Goal: Navigation & Orientation: Understand site structure

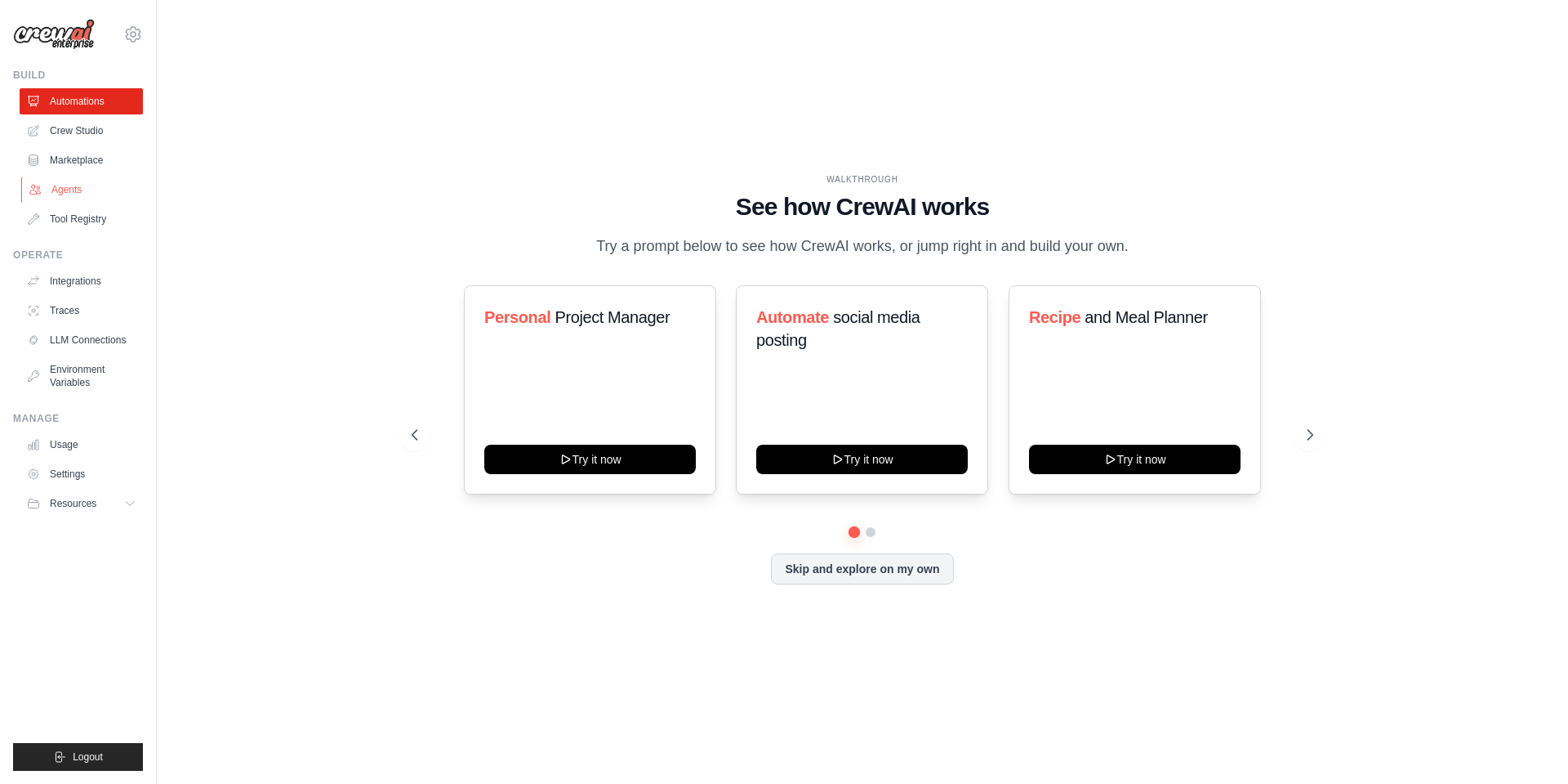
click at [61, 187] on link "Agents" at bounding box center [83, 189] width 123 height 26
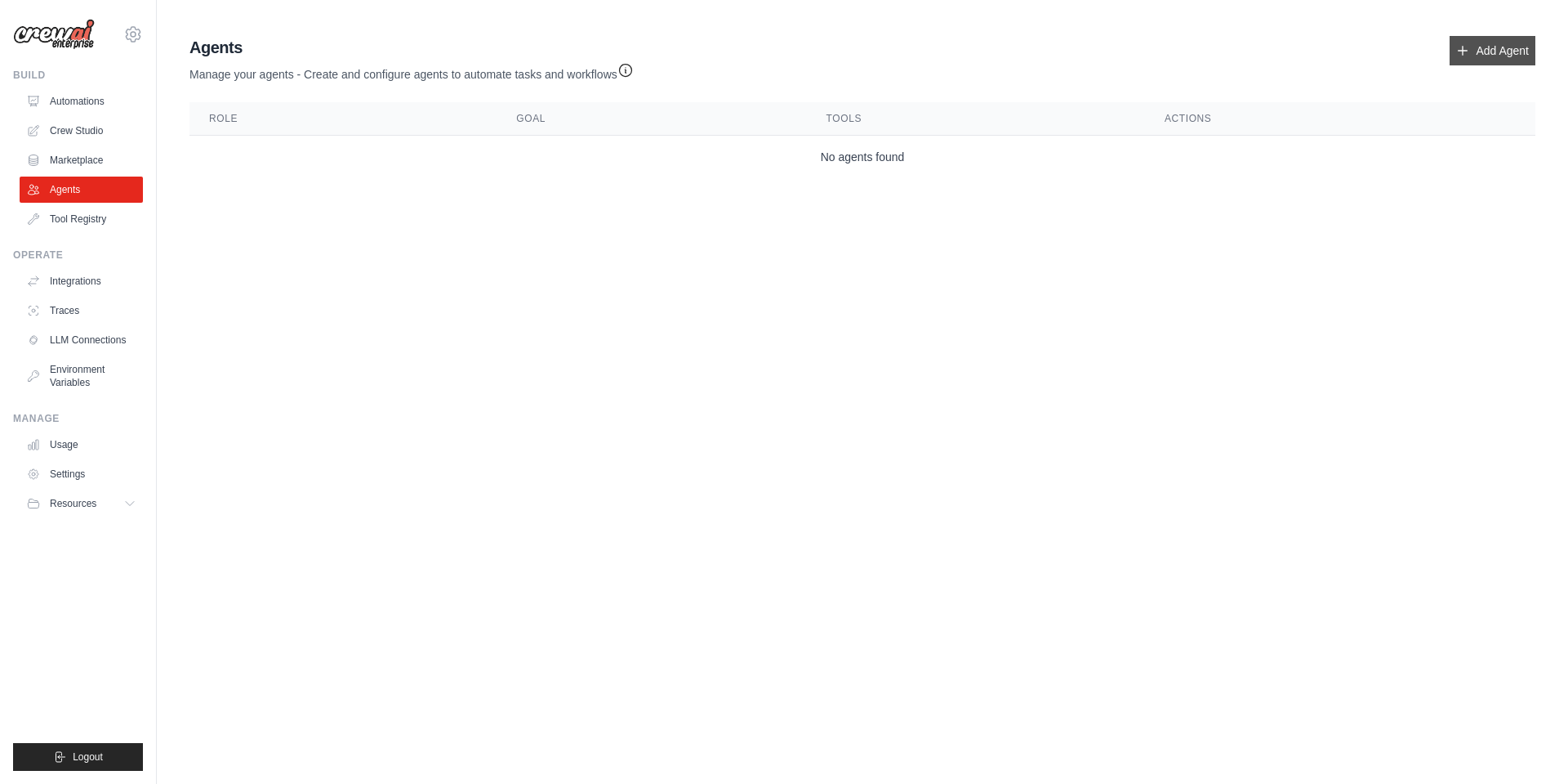
click at [1483, 49] on link "Add Agent" at bounding box center [1492, 50] width 86 height 30
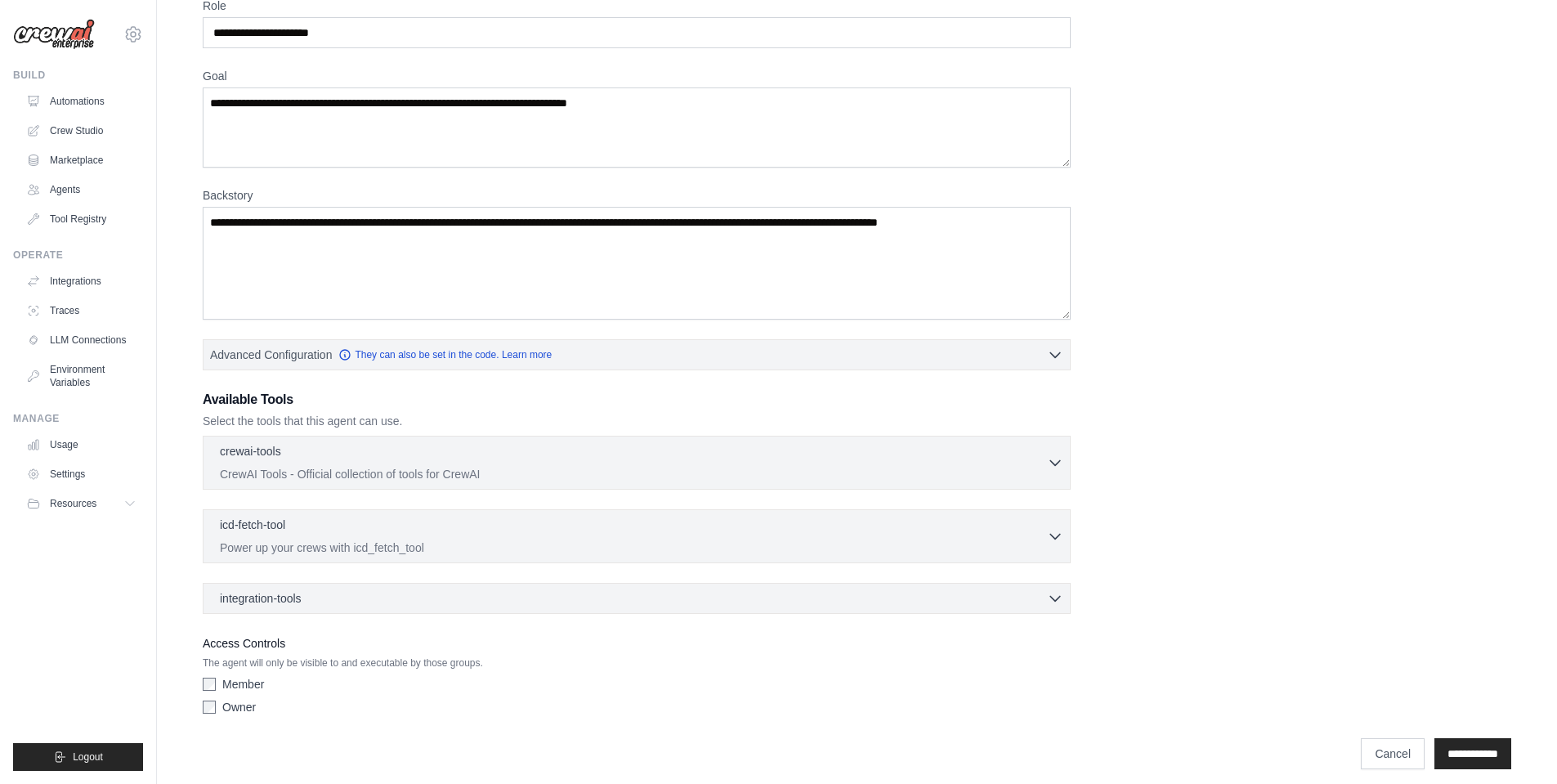
scroll to position [93, 0]
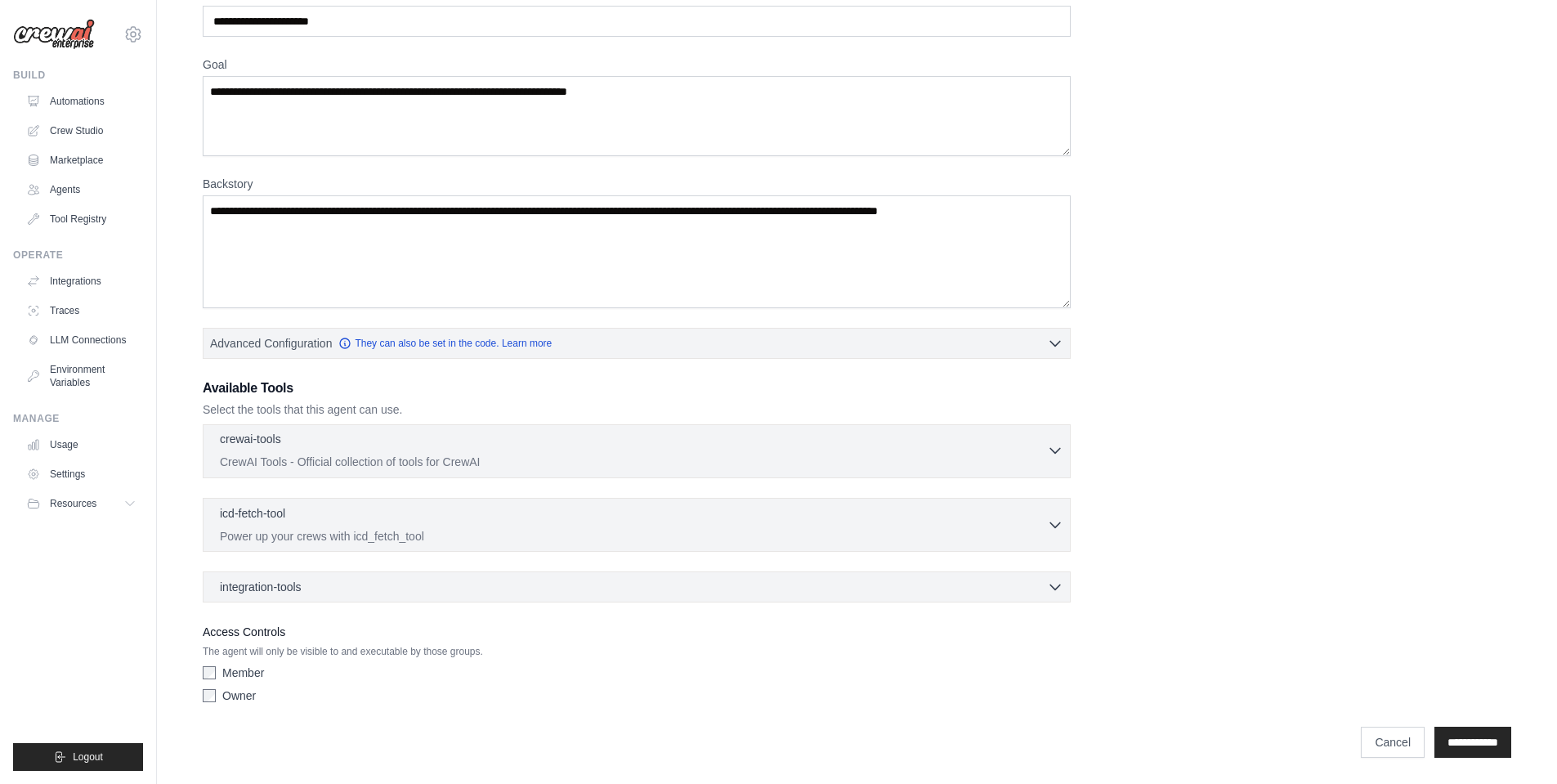
click at [579, 444] on div "crewai-tools 0 selected" at bounding box center [633, 440] width 827 height 20
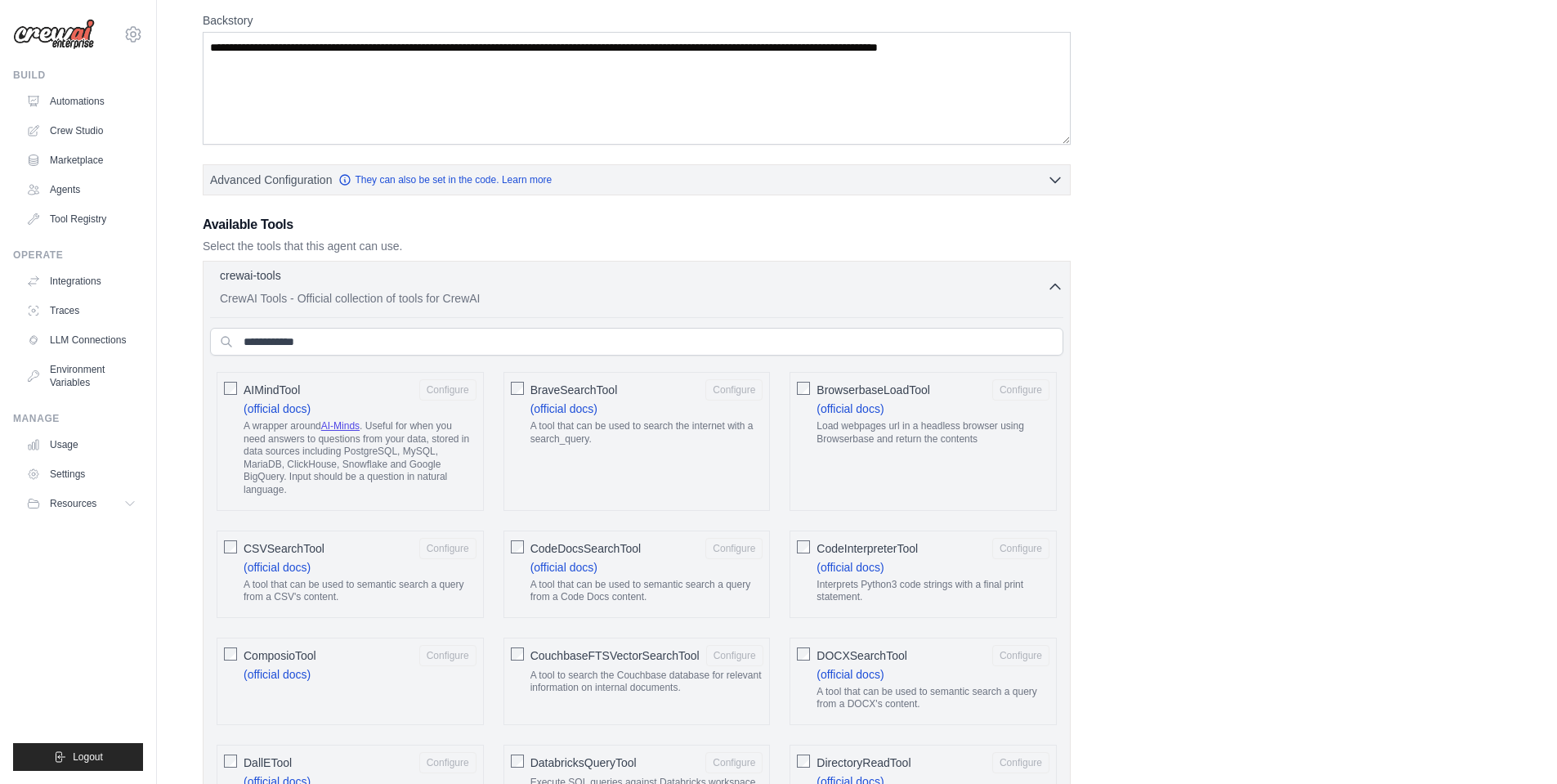
click at [516, 304] on p "CrewAI Tools - Official collection of tools for CrewAI" at bounding box center [633, 297] width 827 height 16
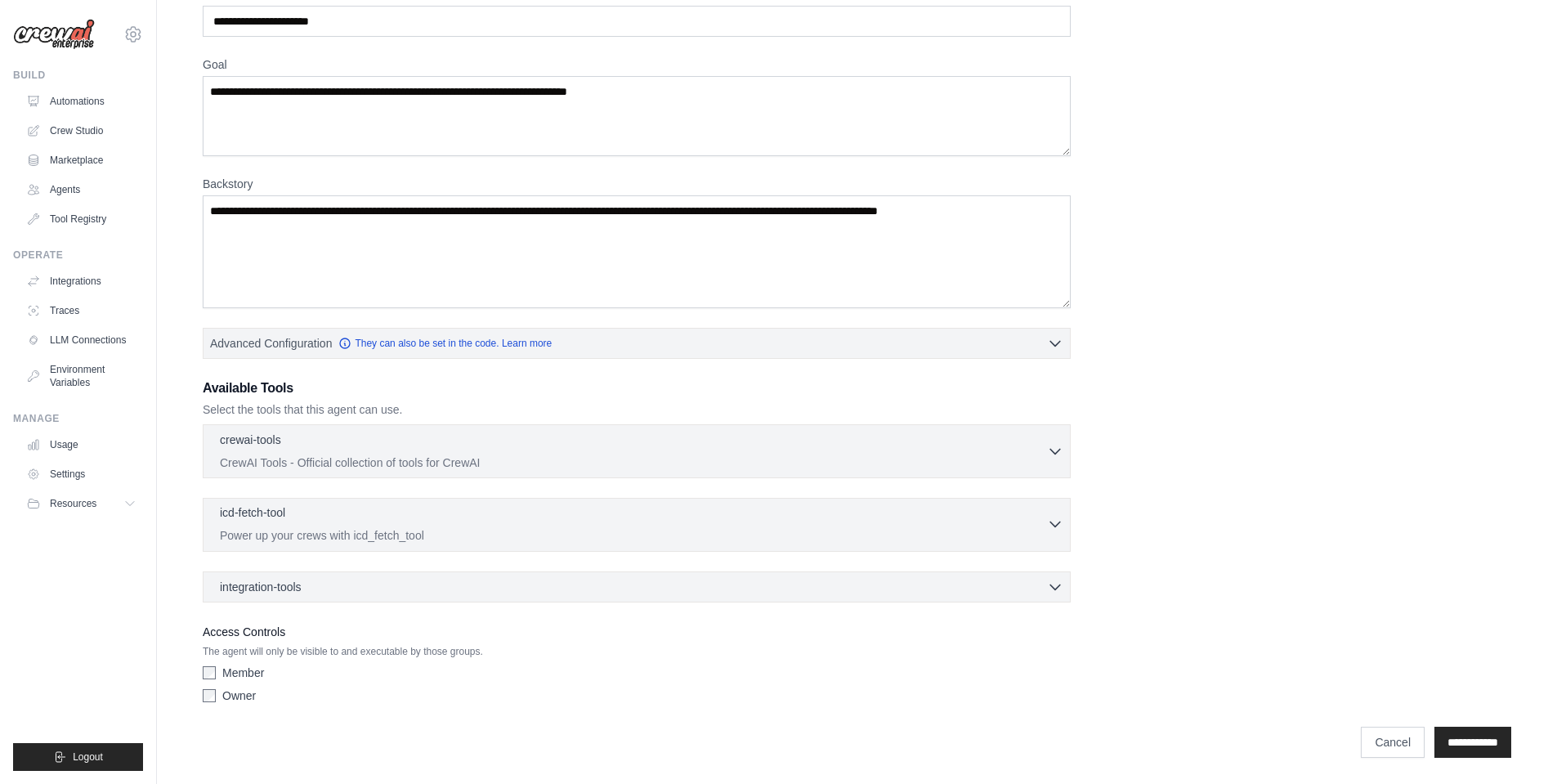
click at [534, 514] on div "icd-fetch-tool 0 selected" at bounding box center [633, 514] width 827 height 20
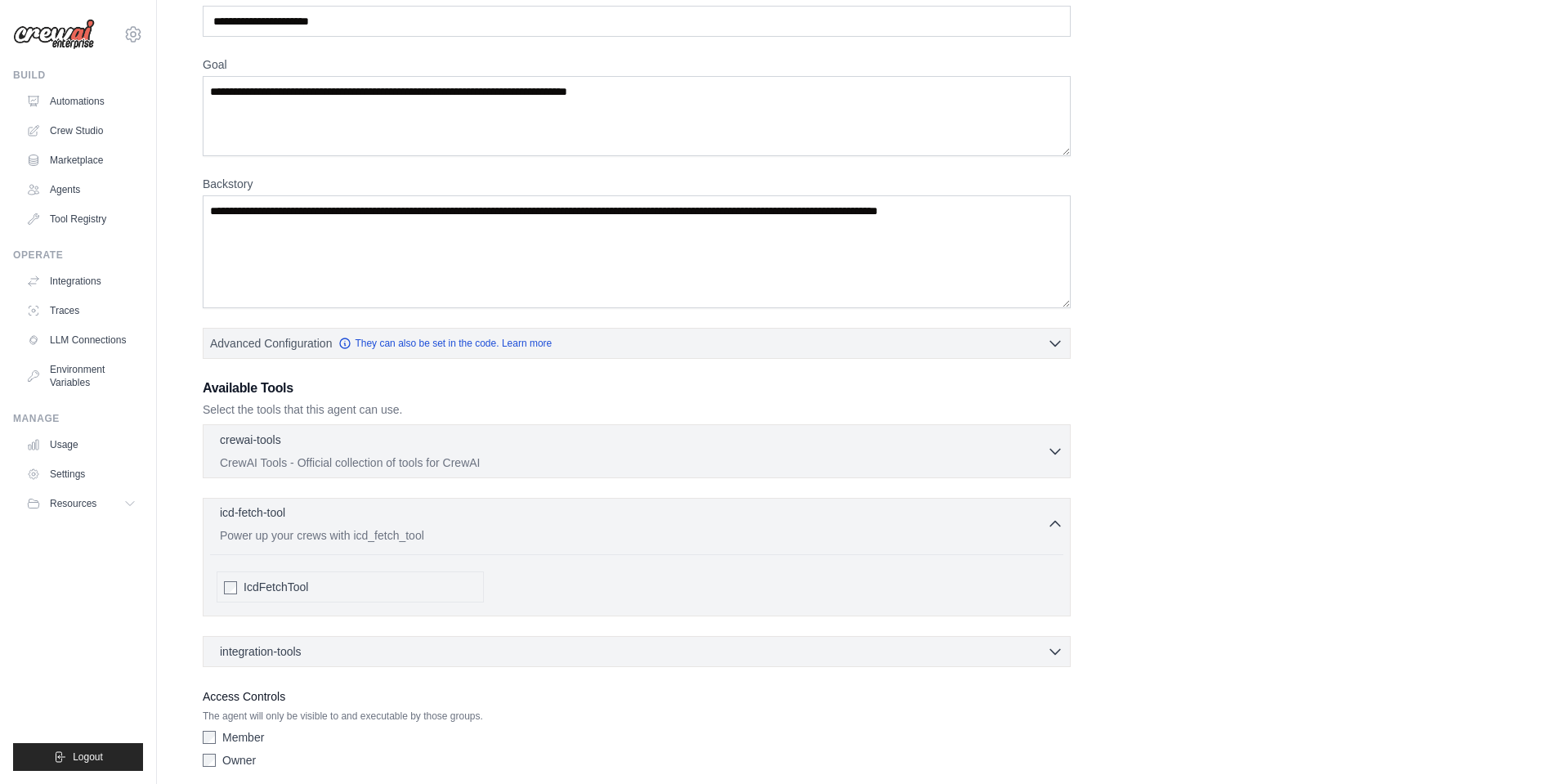
click at [534, 514] on div "icd-fetch-tool 0 selected" at bounding box center [633, 514] width 827 height 20
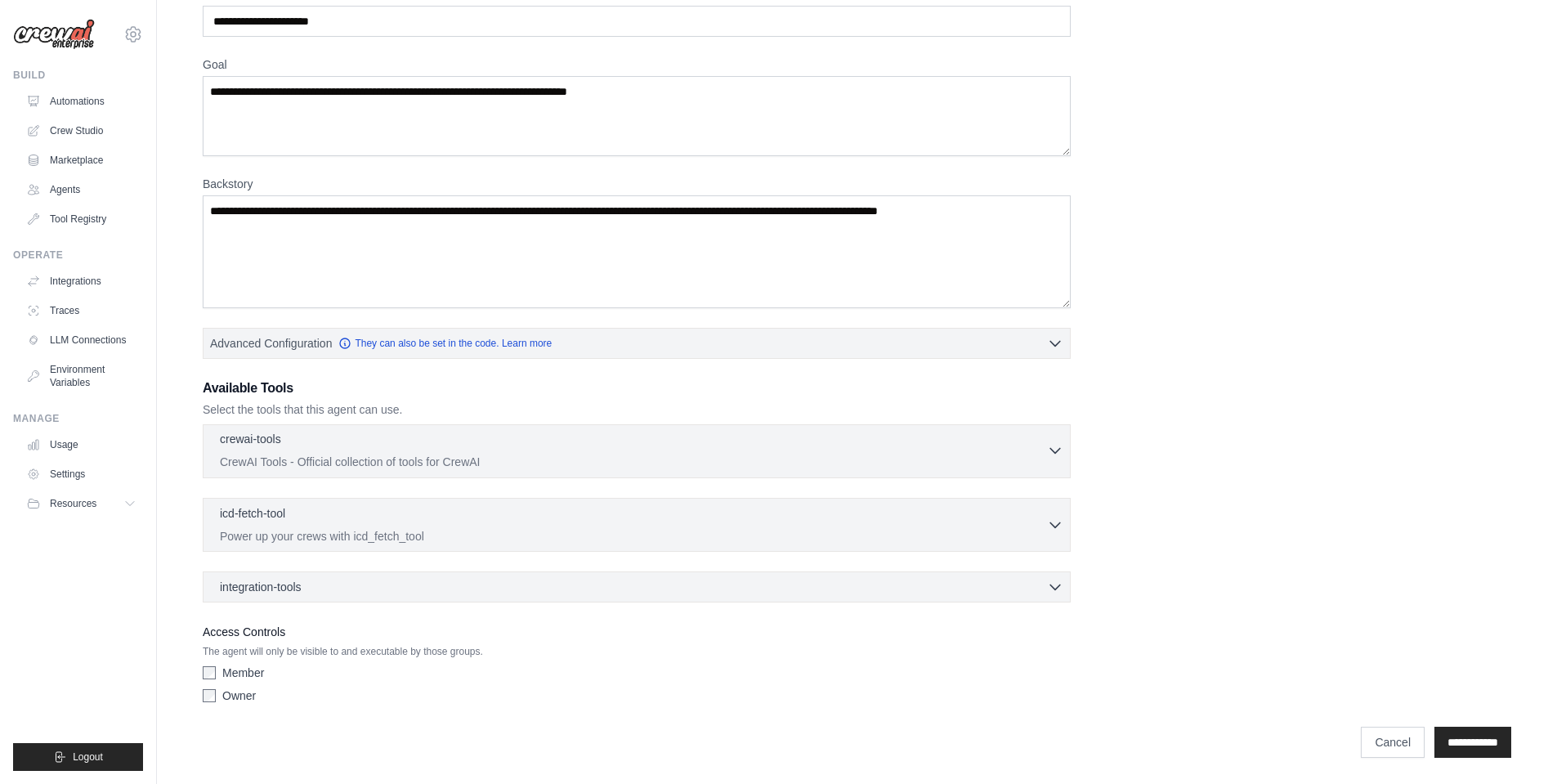
click at [544, 453] on p "CrewAI Tools - Official collection of tools for CrewAI" at bounding box center [633, 461] width 827 height 16
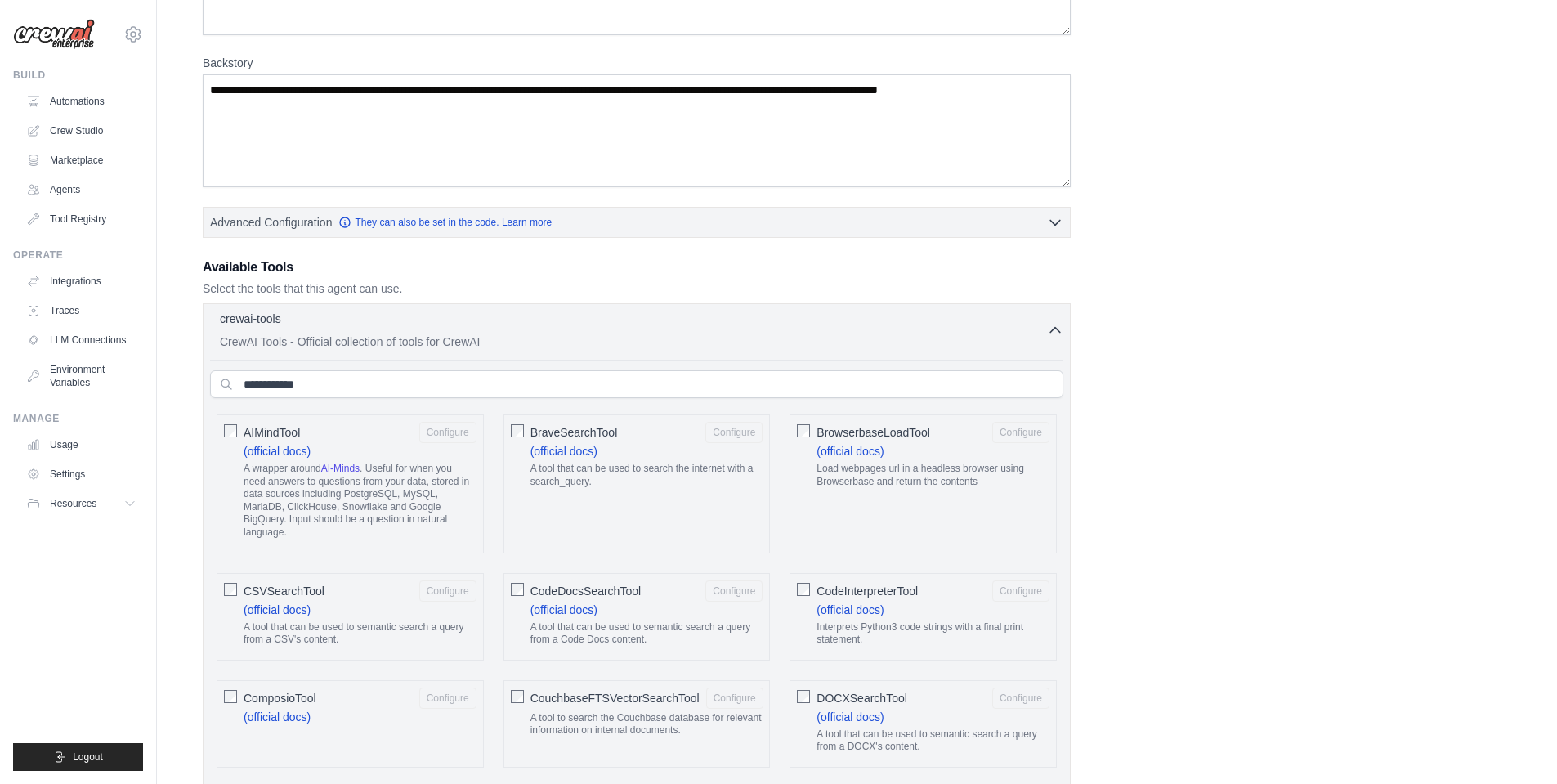
scroll to position [257, 0]
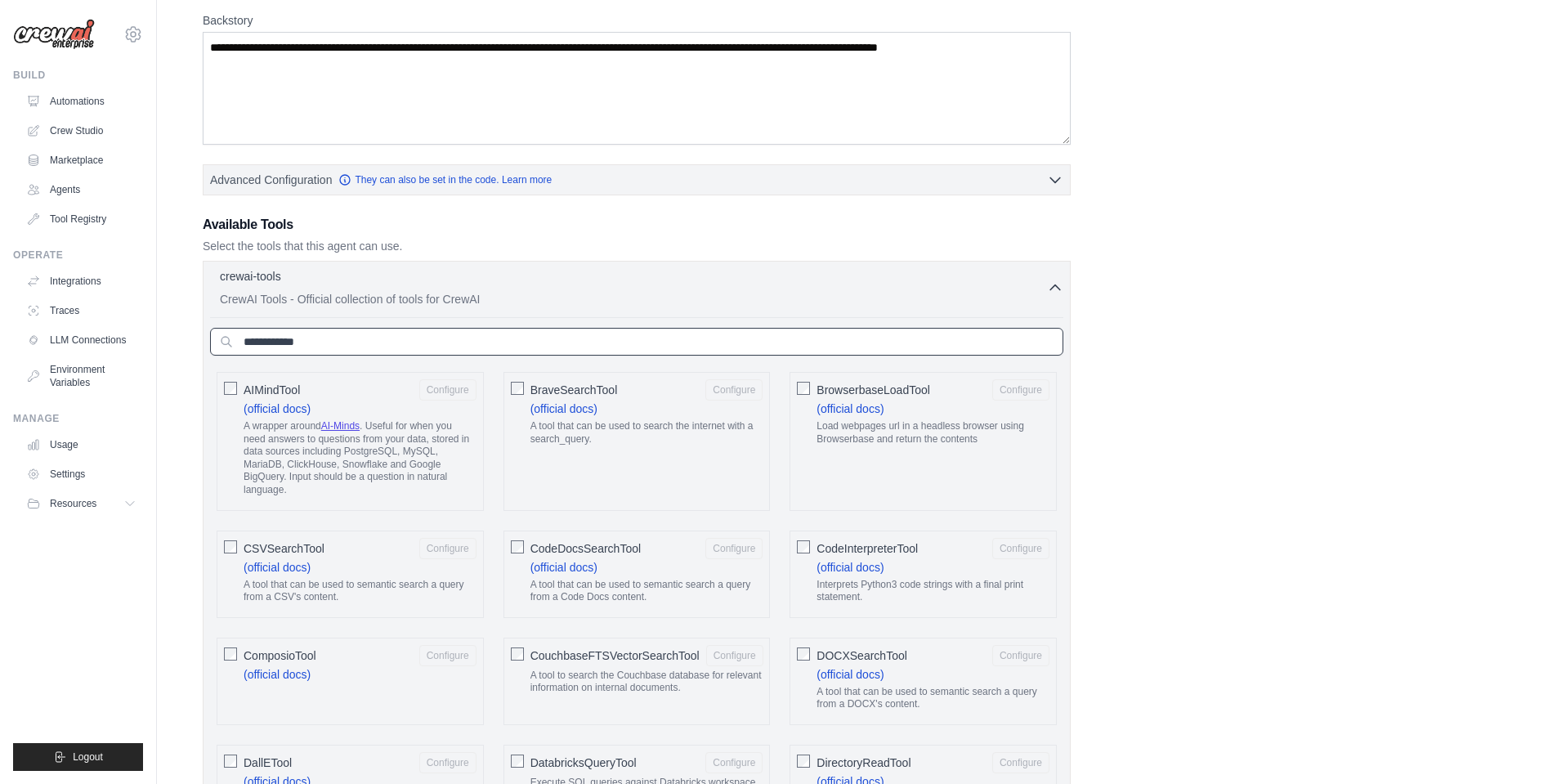
click at [474, 340] on input "text" at bounding box center [636, 342] width 853 height 28
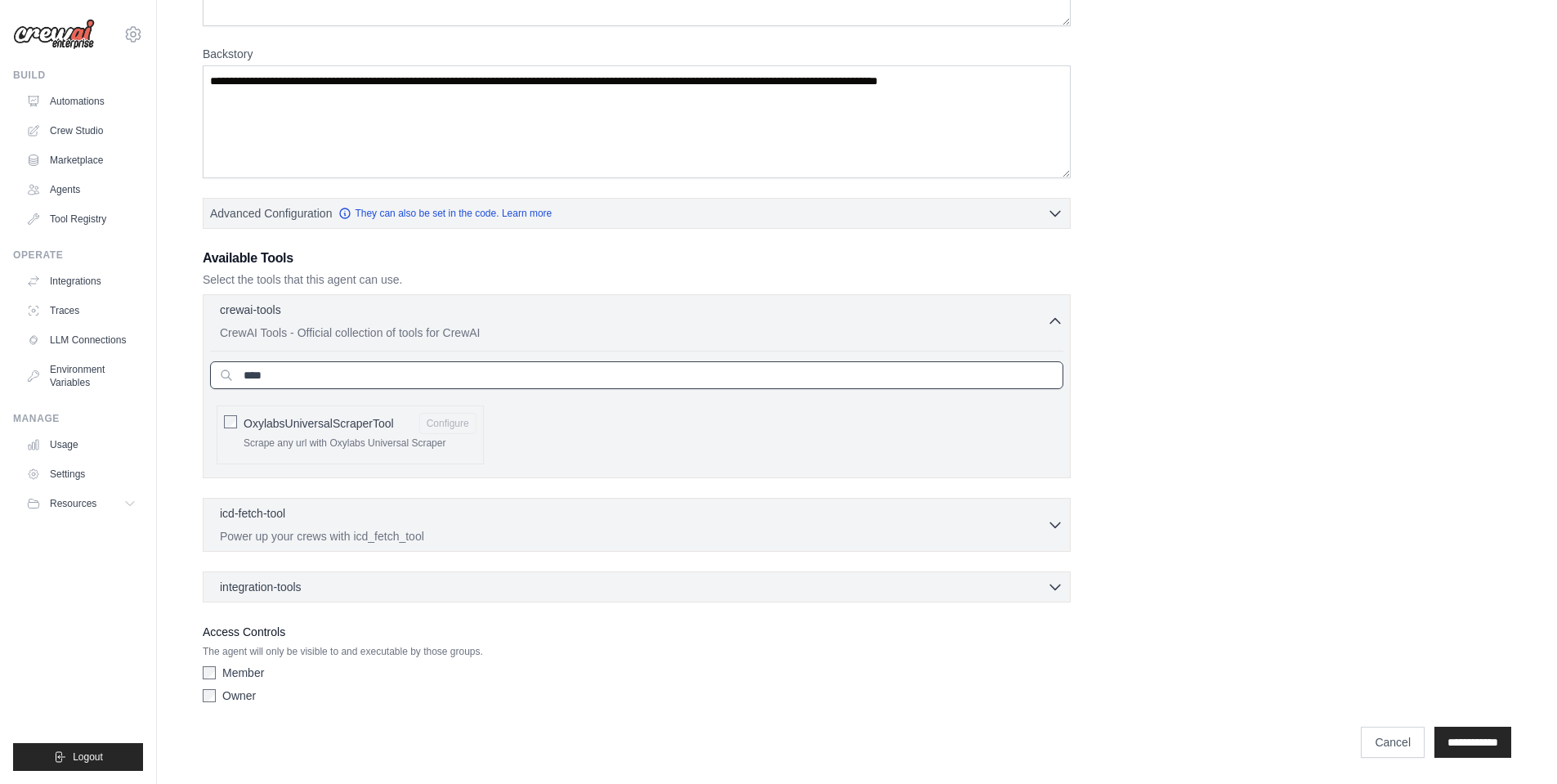
scroll to position [151, 0]
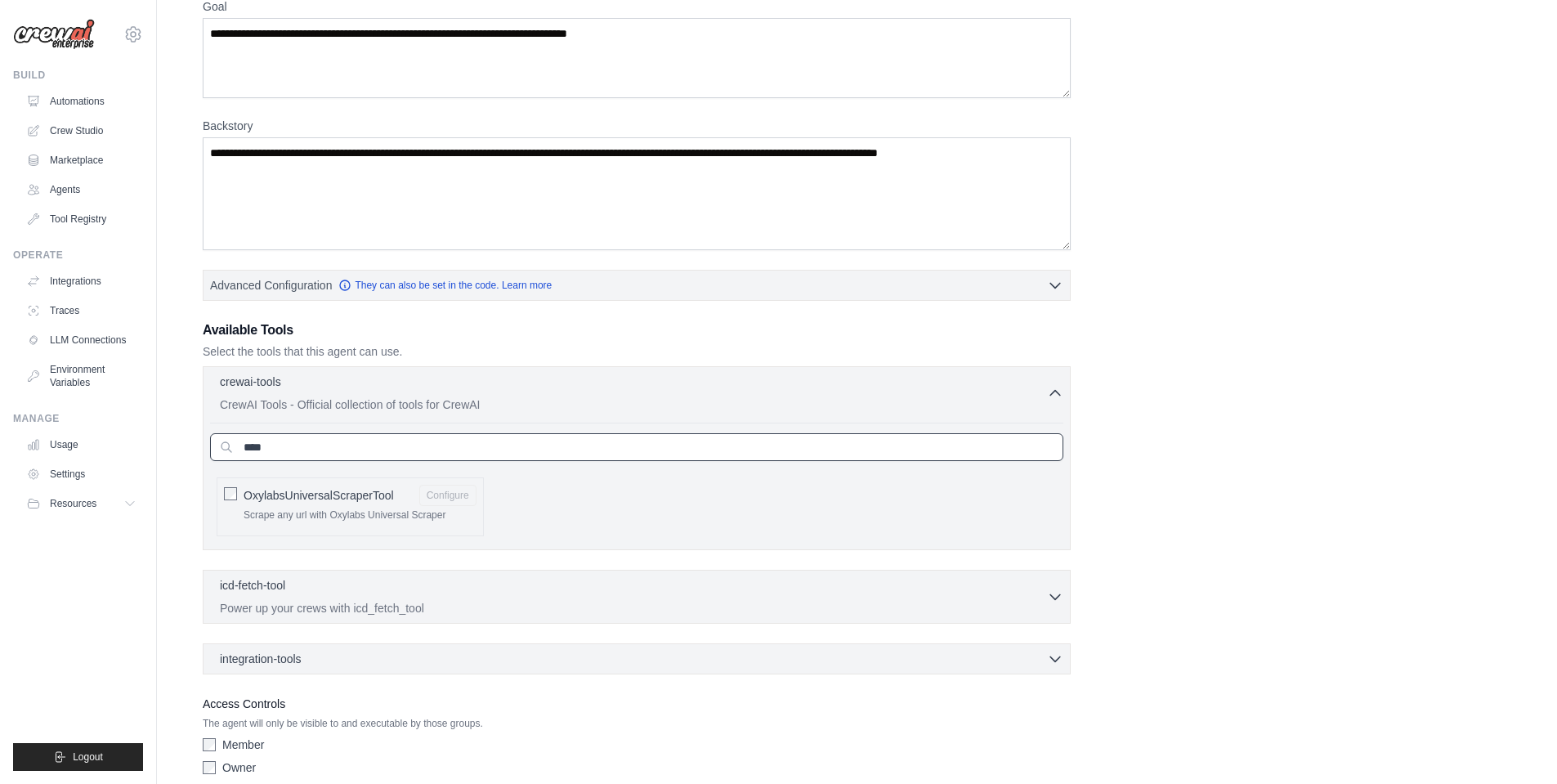
type input "*****"
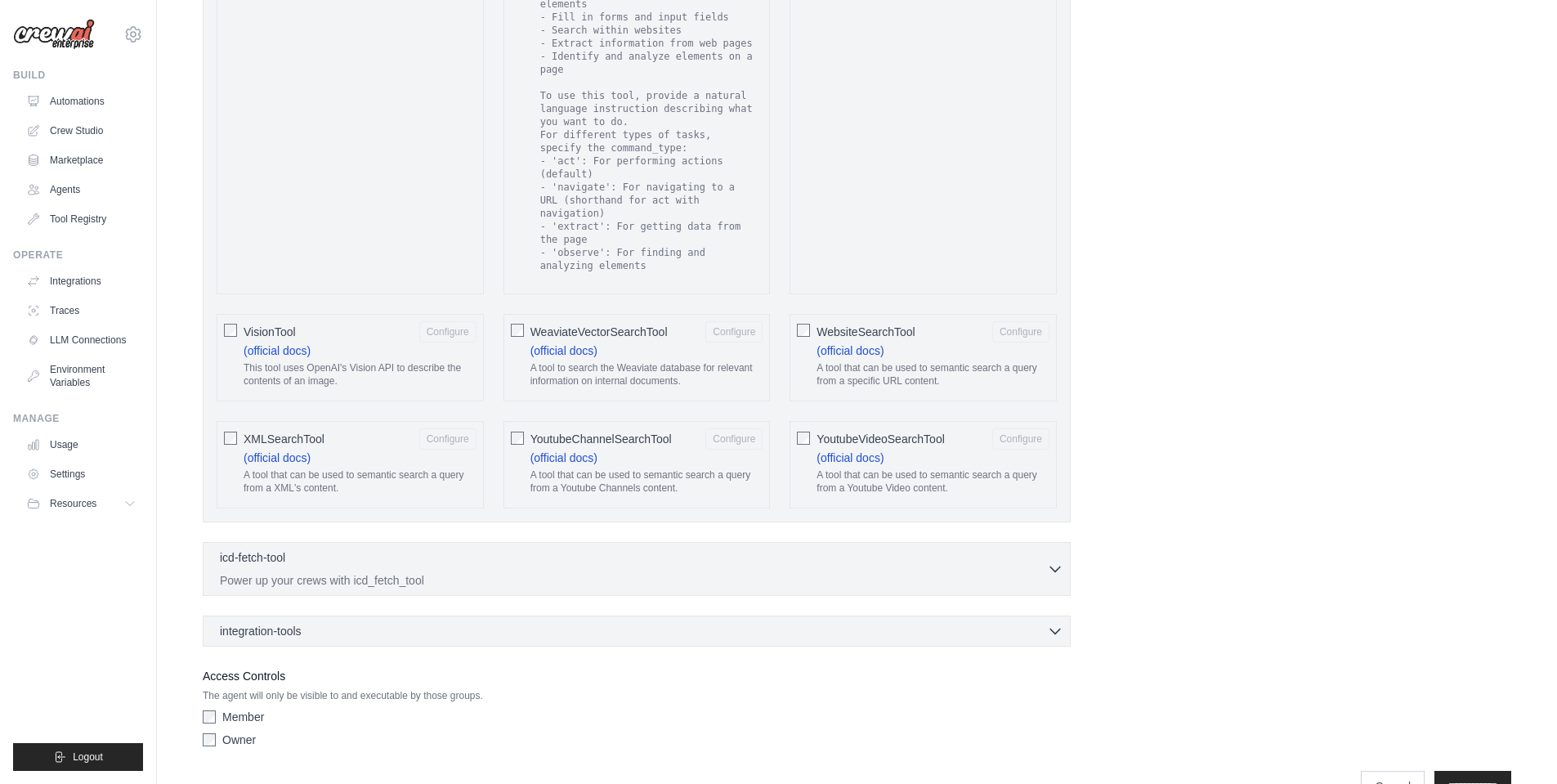
scroll to position [2848, 0]
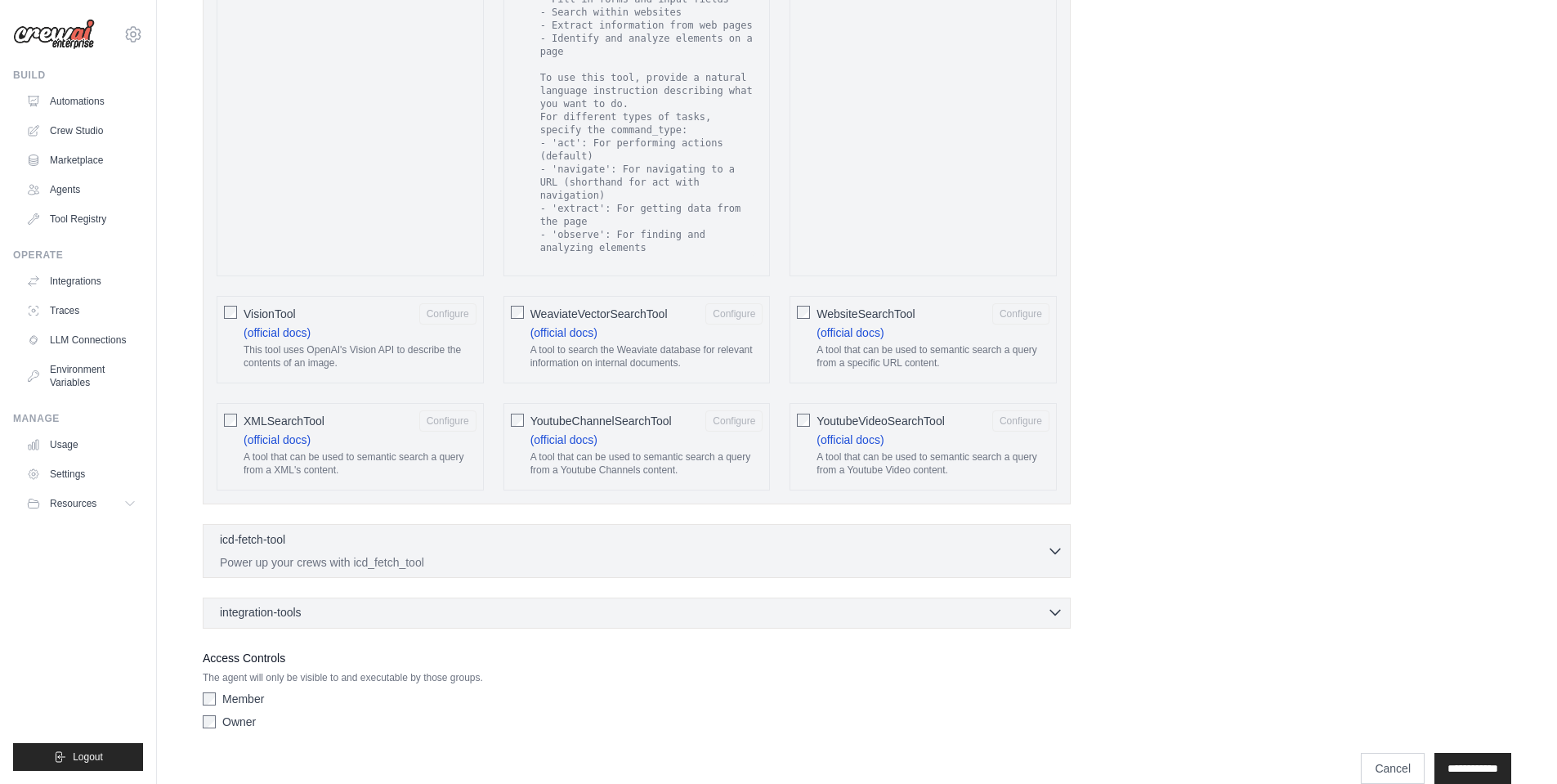
click at [611, 604] on div "integration-tools 0 selected" at bounding box center [642, 612] width 844 height 16
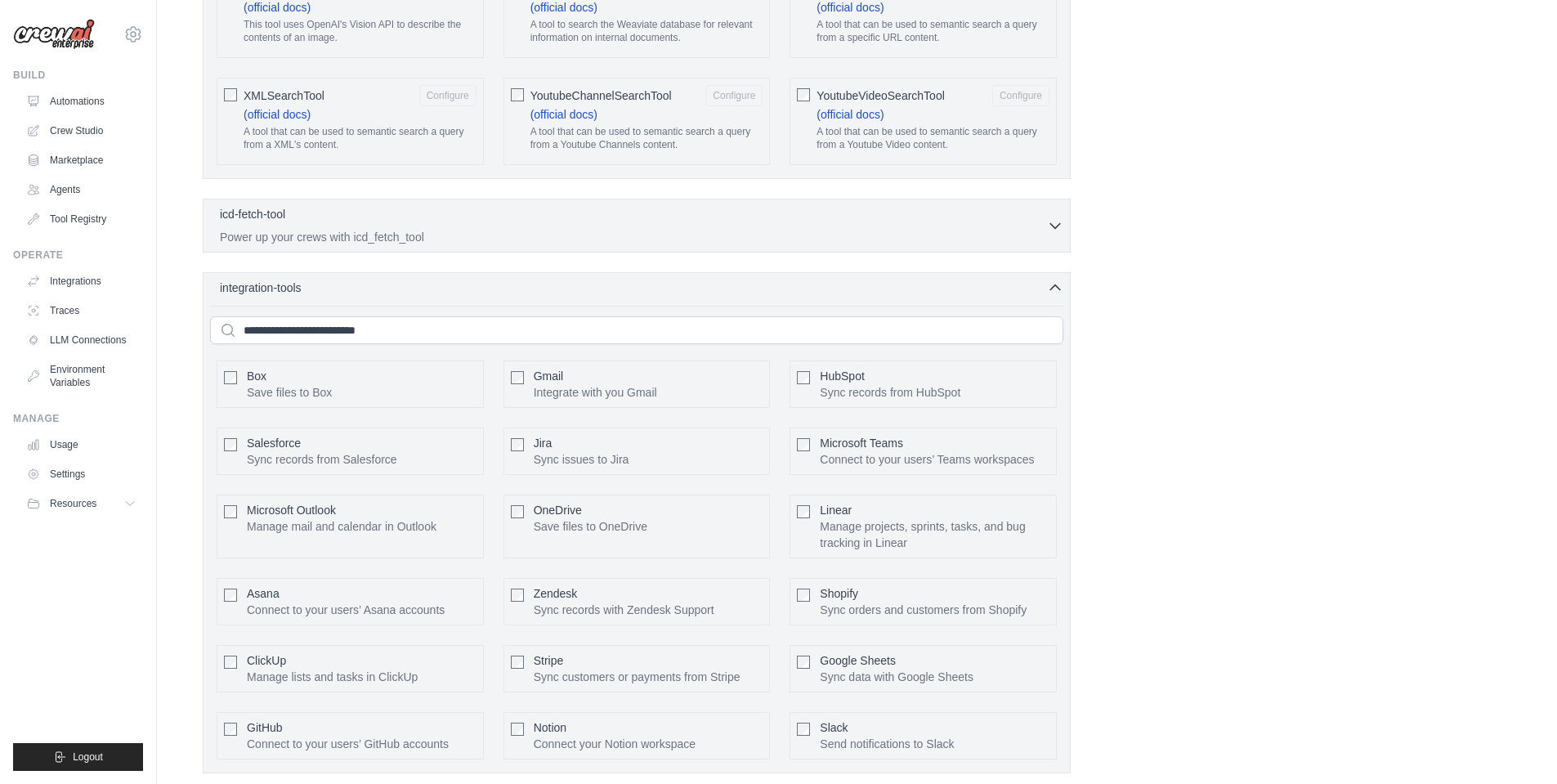
scroll to position [3236, 0]
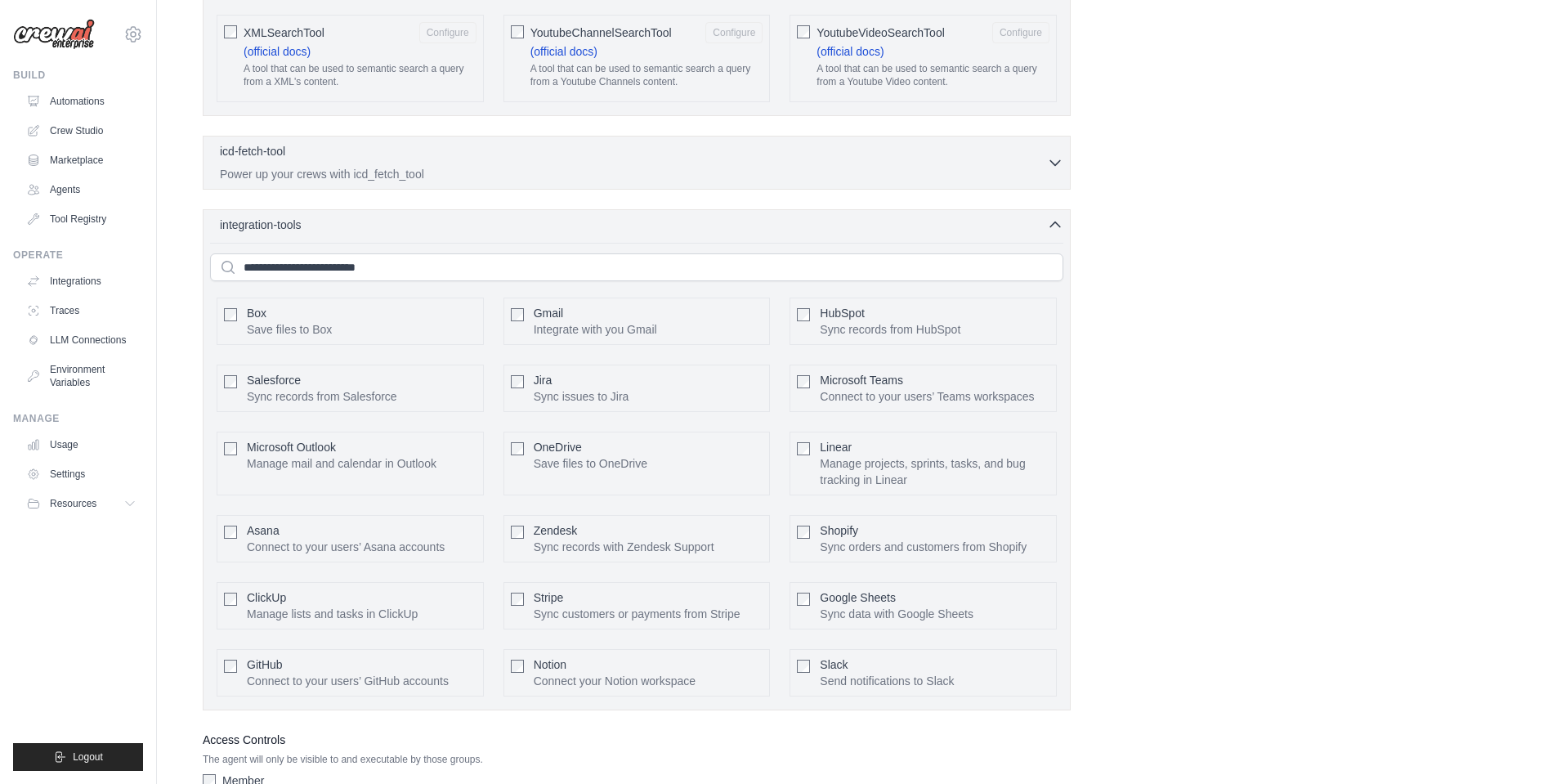
click at [237, 365] on div "Salesforce Sync records from Salesforce Configure" at bounding box center [350, 389] width 268 height 48
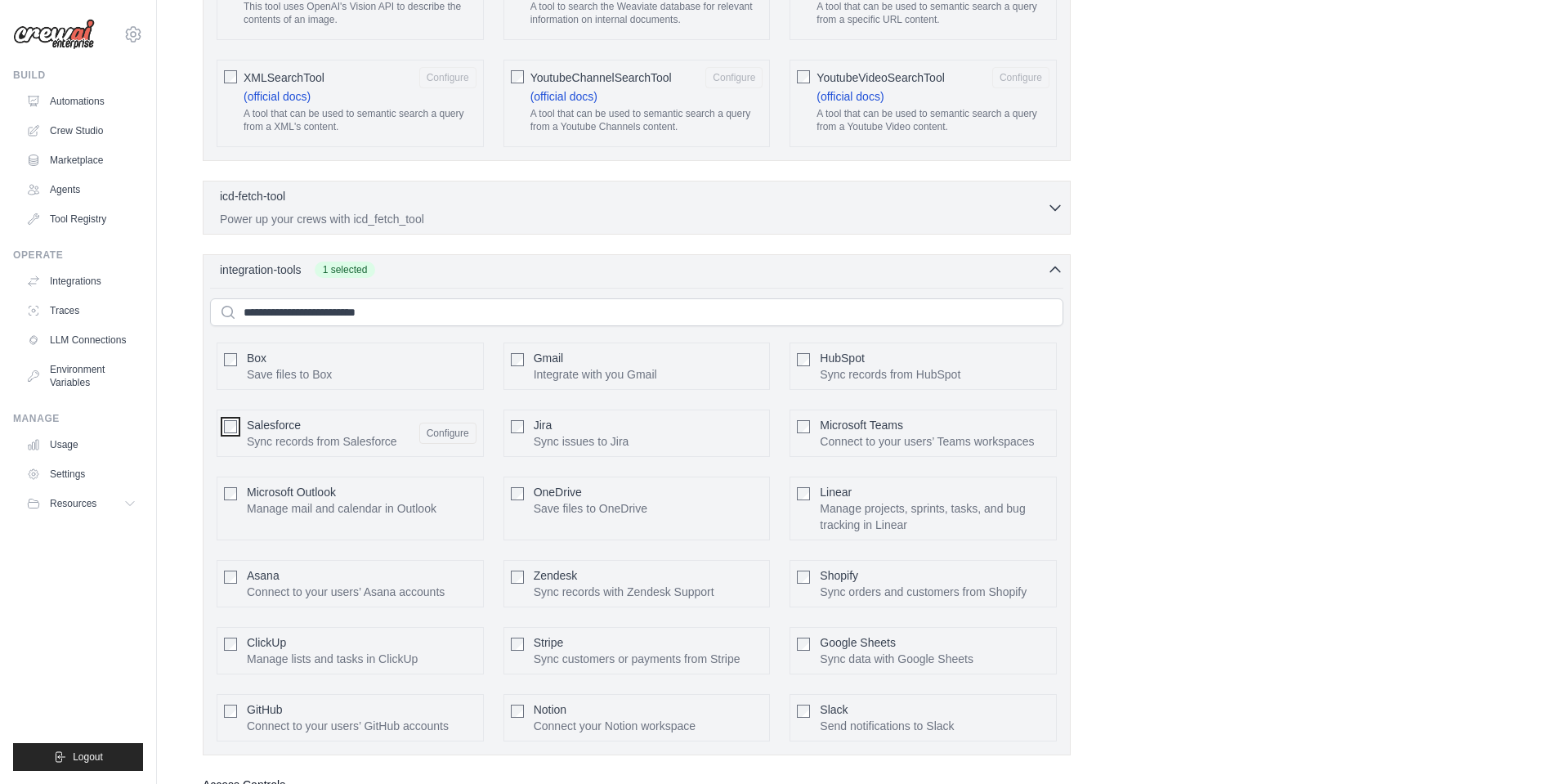
scroll to position [3154, 0]
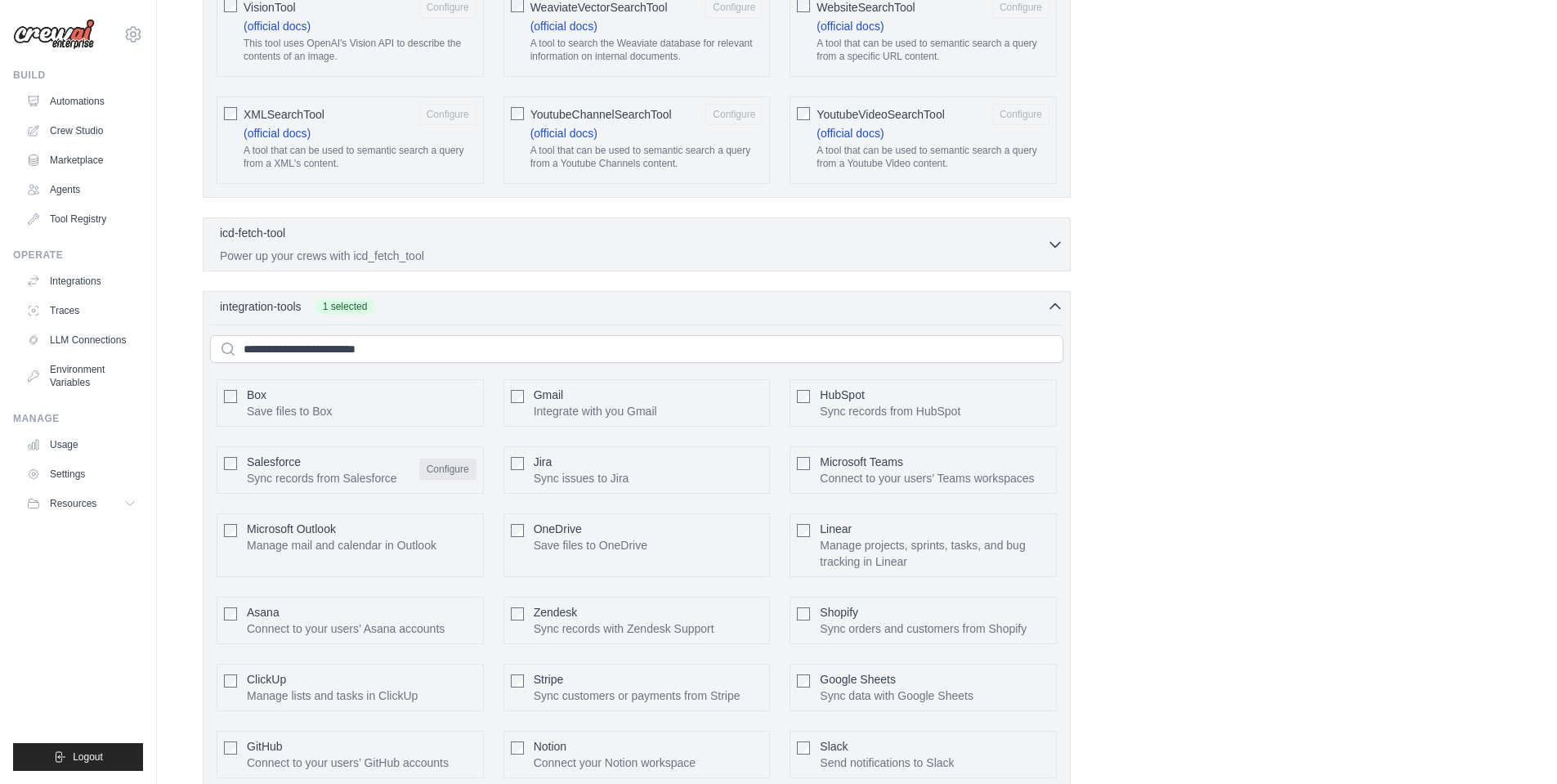
click at [453, 458] on button "Configure" at bounding box center [447, 469] width 57 height 21
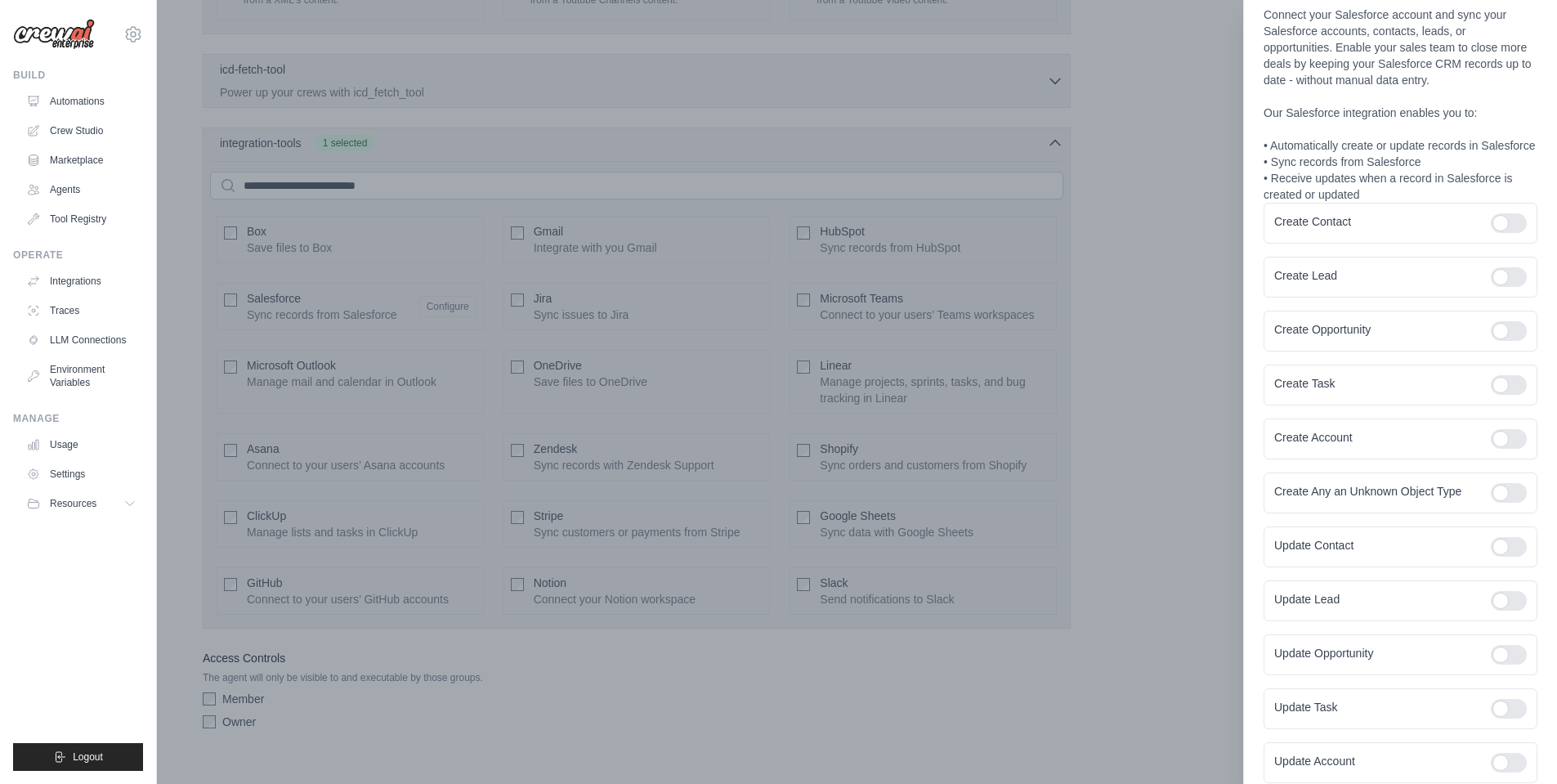
scroll to position [82, 0]
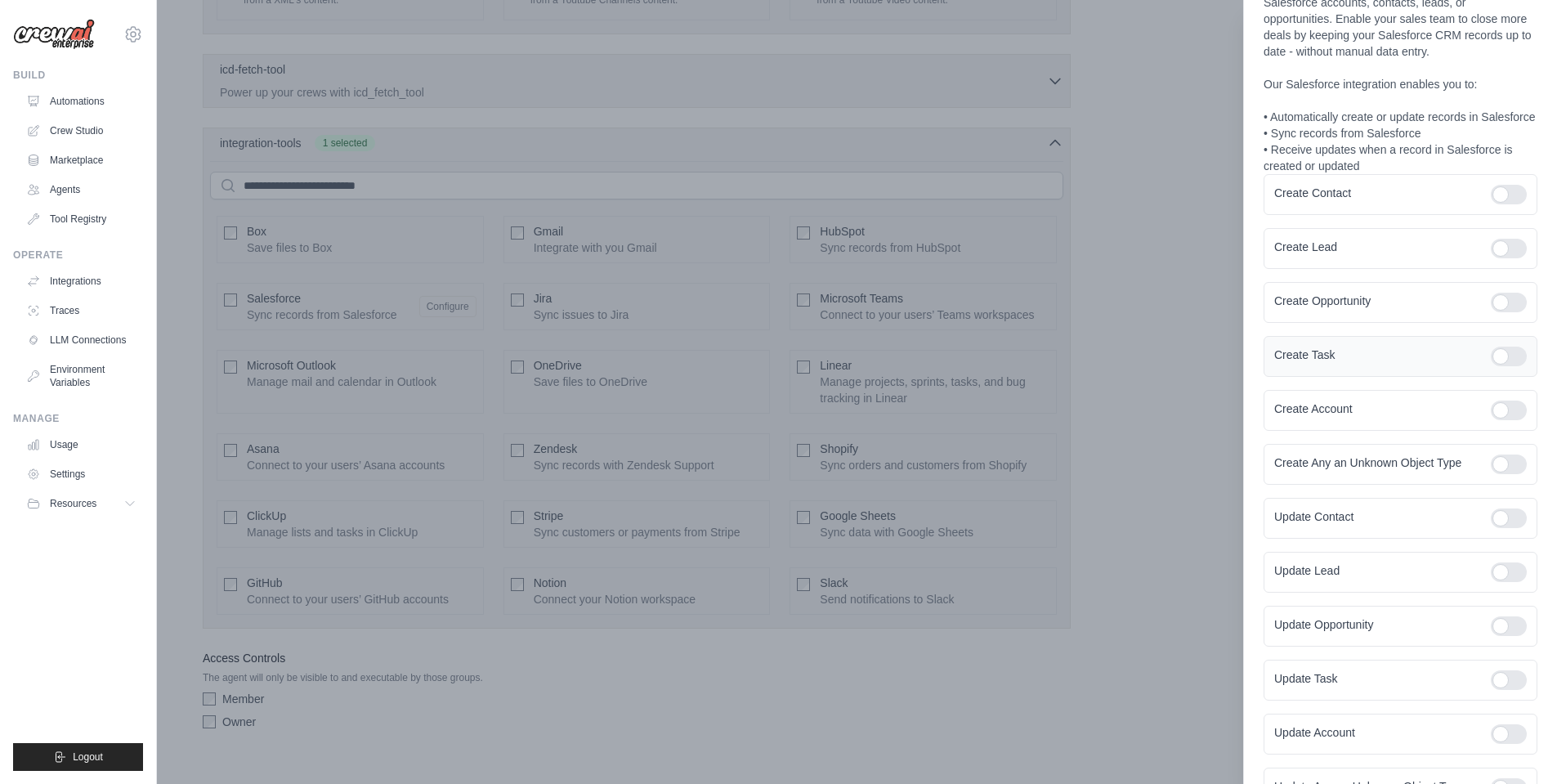
click at [1375, 363] on label "Create Task" at bounding box center [1375, 355] width 204 height 16
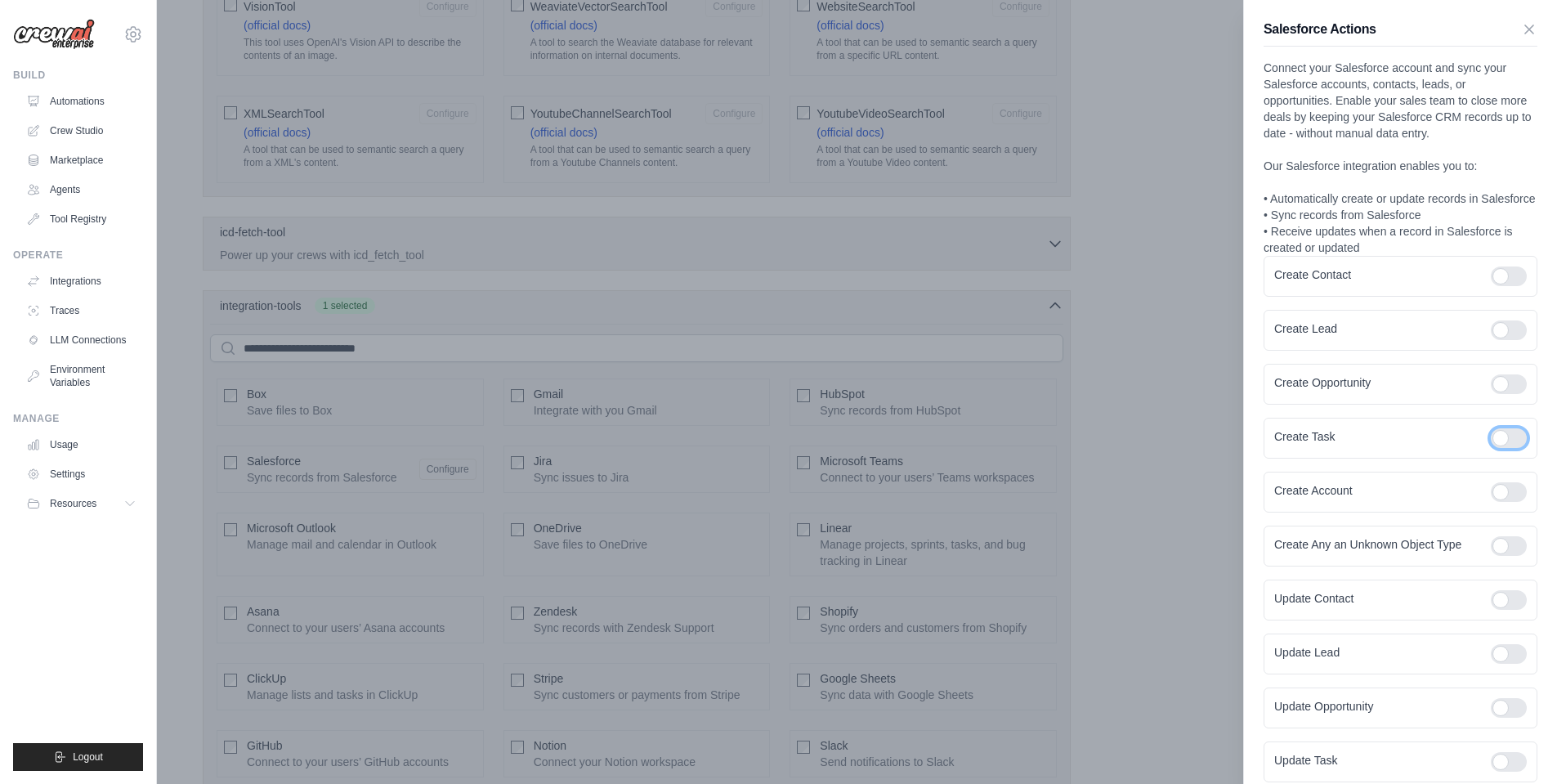
scroll to position [3154, 0]
click at [1127, 426] on div at bounding box center [778, 392] width 1557 height 784
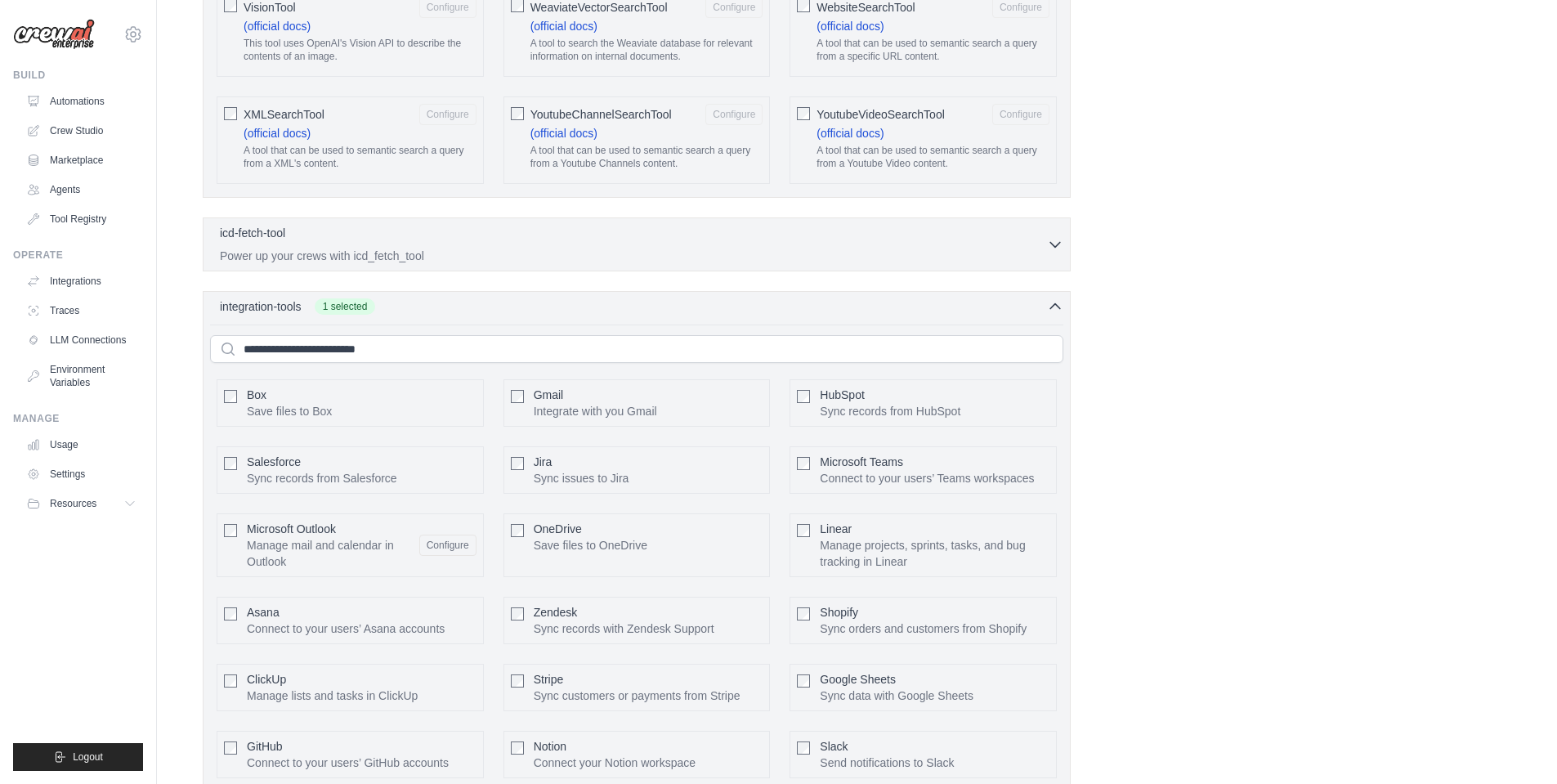
click at [236, 513] on div "Microsoft Outlook Manage mail and calendar in Outlook Configure" at bounding box center [350, 545] width 268 height 64
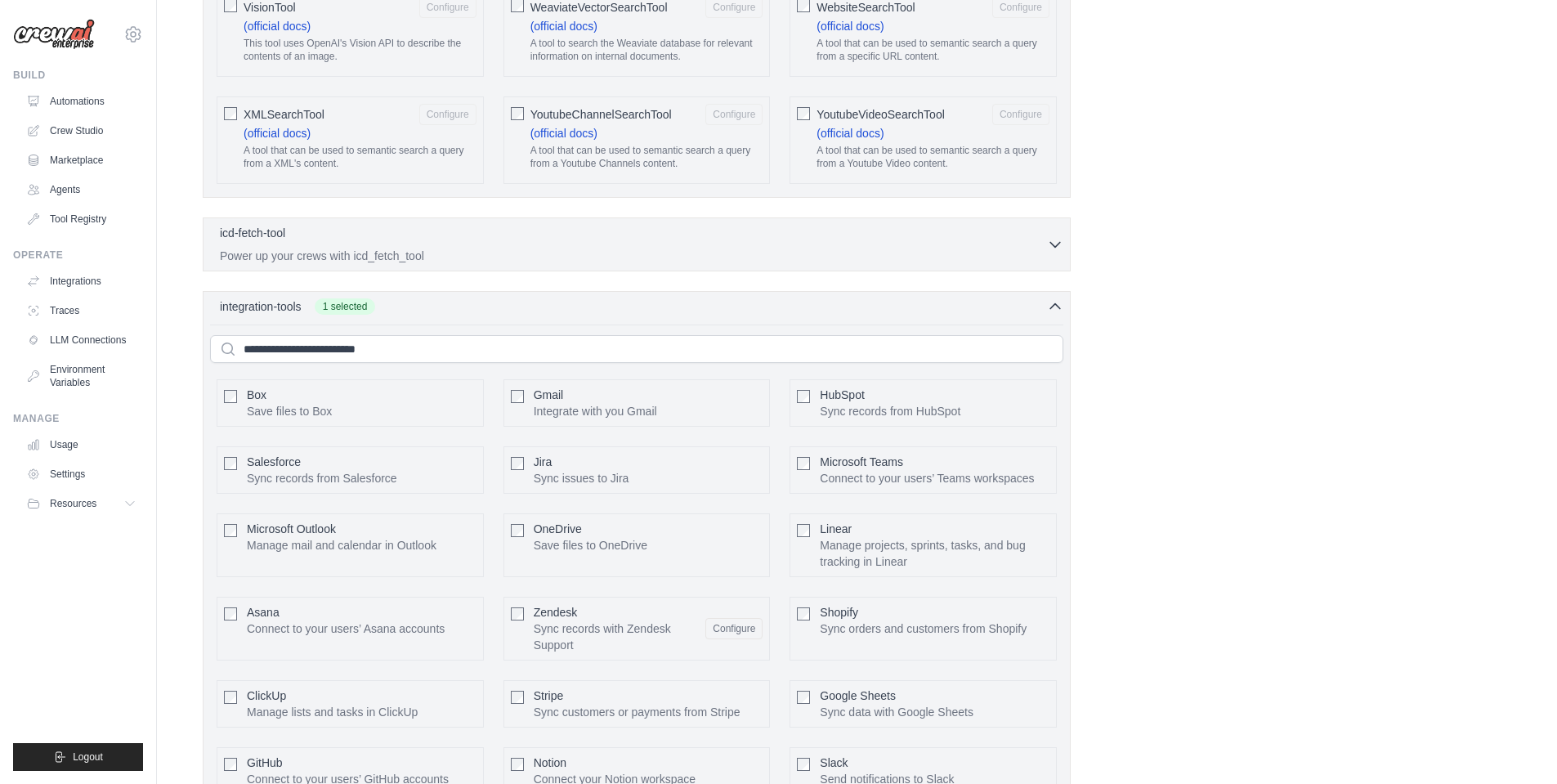
click at [740, 618] on button "Configure" at bounding box center [734, 628] width 57 height 21
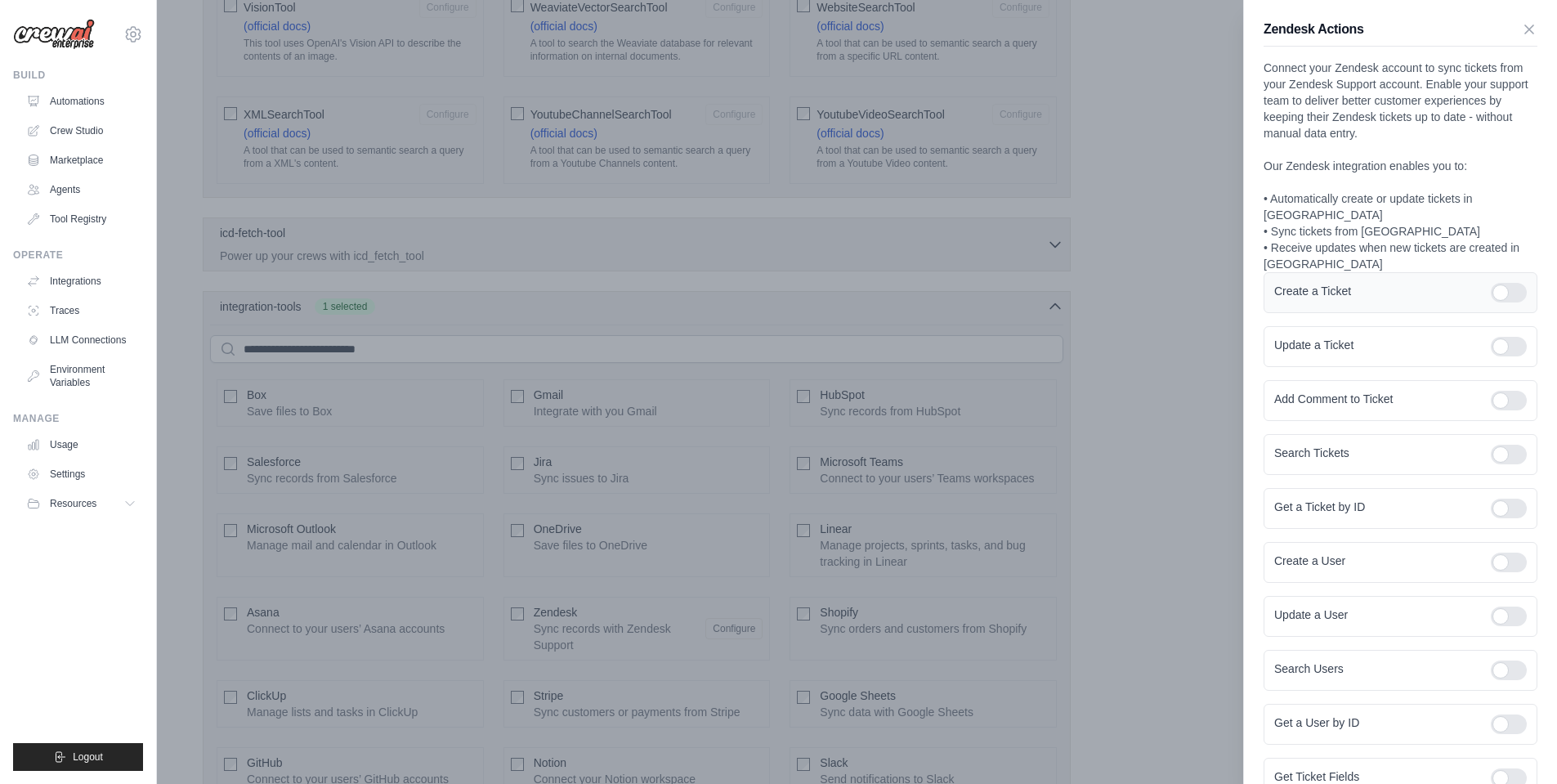
click at [1502, 283] on div at bounding box center [1508, 292] width 36 height 20
click at [1512, 337] on div at bounding box center [1508, 346] width 36 height 20
click at [1500, 390] on div at bounding box center [1508, 400] width 36 height 20
click at [1498, 445] on div at bounding box center [1508, 454] width 36 height 20
click at [1497, 499] on div at bounding box center [1508, 508] width 36 height 20
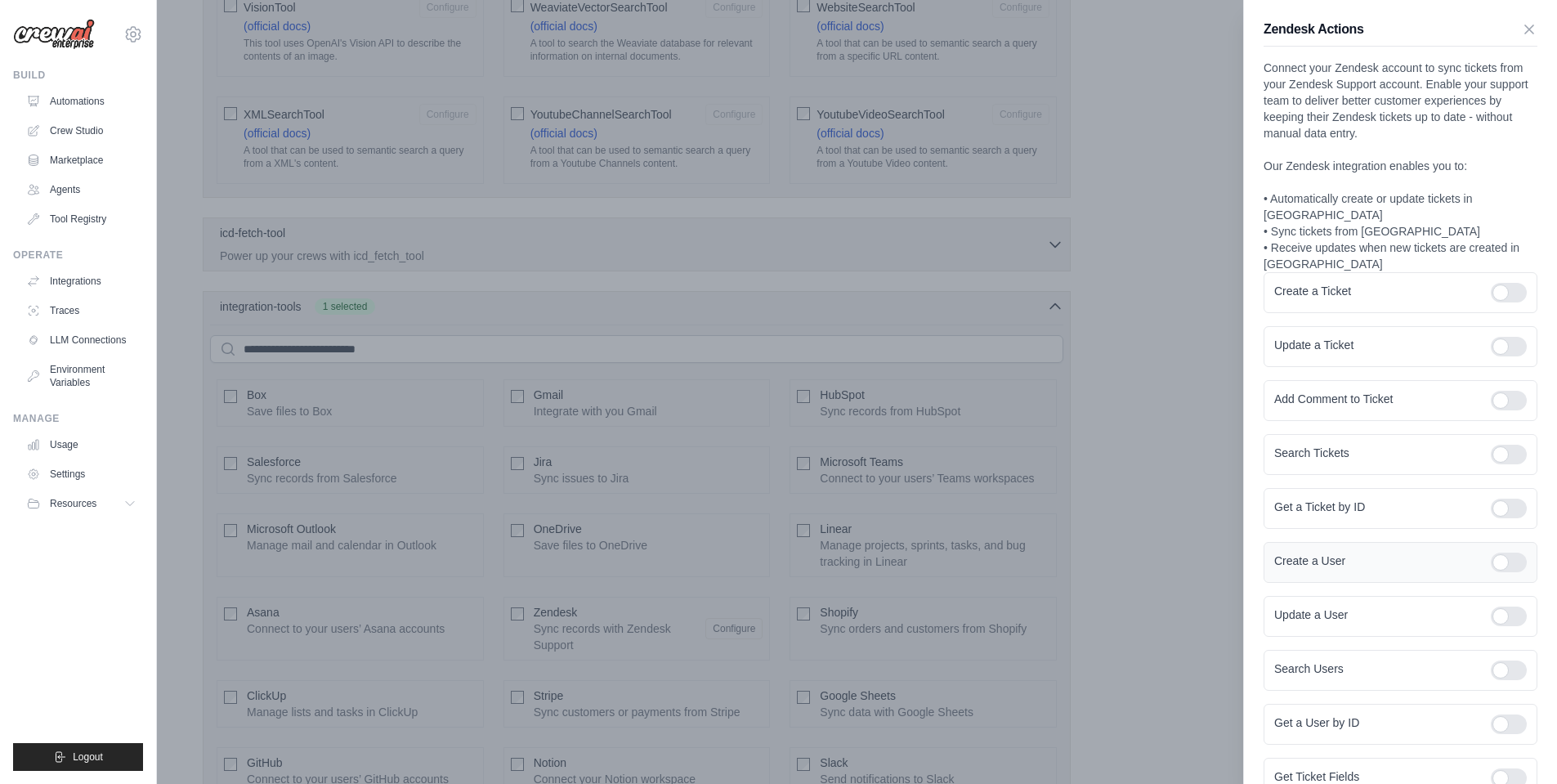
drag, startPoint x: 1491, startPoint y: 534, endPoint x: 1495, endPoint y: 551, distance: 17.5
click at [1491, 542] on div "Create a User" at bounding box center [1399, 562] width 274 height 41
click at [1491, 596] on div "Update a User" at bounding box center [1399, 616] width 274 height 41
click at [1498, 607] on div at bounding box center [1508, 615] width 36 height 20
click at [1506, 552] on div at bounding box center [1508, 562] width 36 height 20
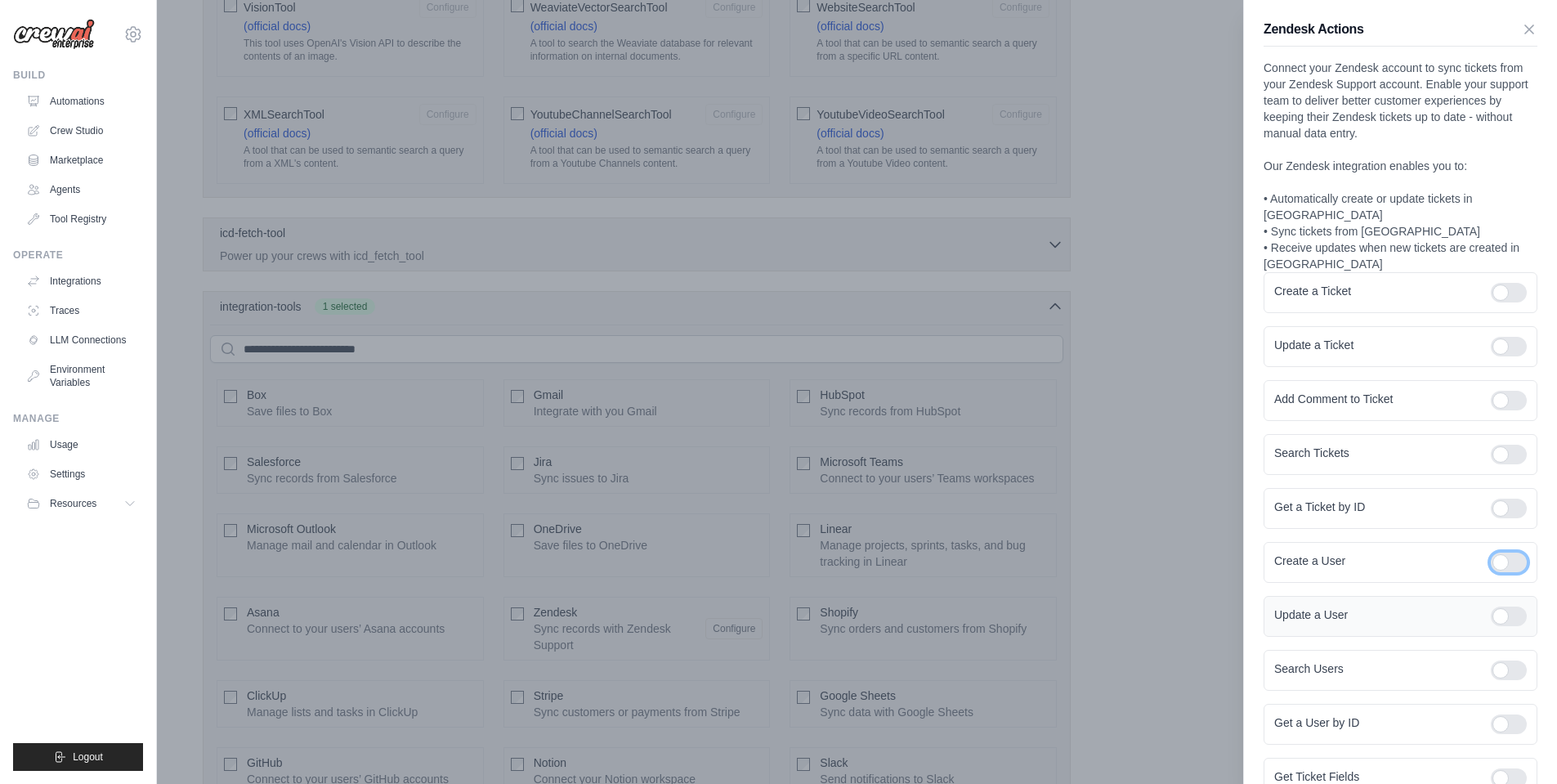
scroll to position [147, 0]
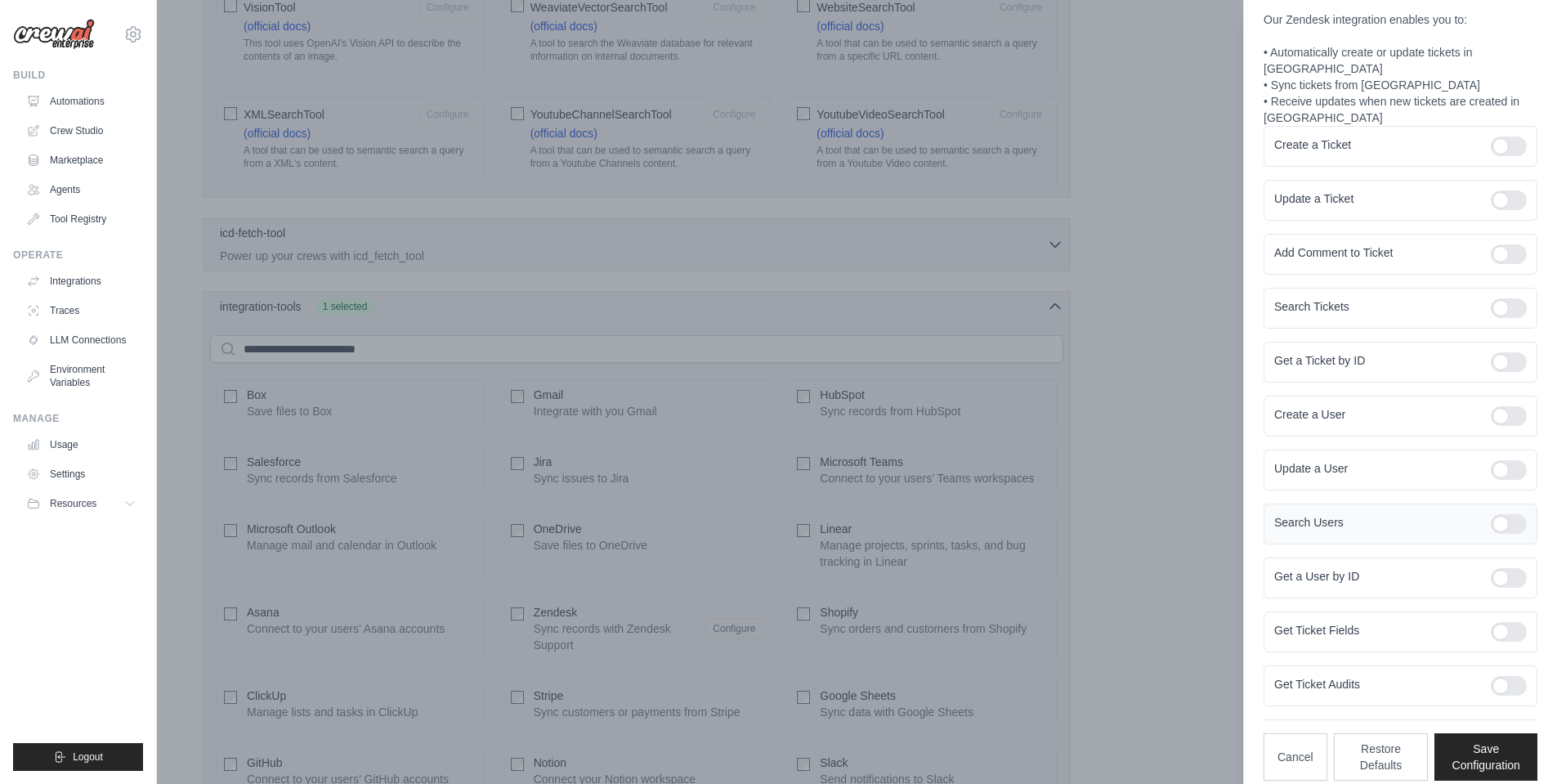
click at [1494, 515] on div at bounding box center [1508, 523] width 36 height 20
click at [1494, 568] on div at bounding box center [1508, 577] width 36 height 20
drag, startPoint x: 1500, startPoint y: 605, endPoint x: 1500, endPoint y: 628, distance: 23.0
click at [1500, 611] on div "Get Ticket Fields" at bounding box center [1399, 631] width 274 height 41
click at [1502, 622] on div at bounding box center [1508, 631] width 36 height 20
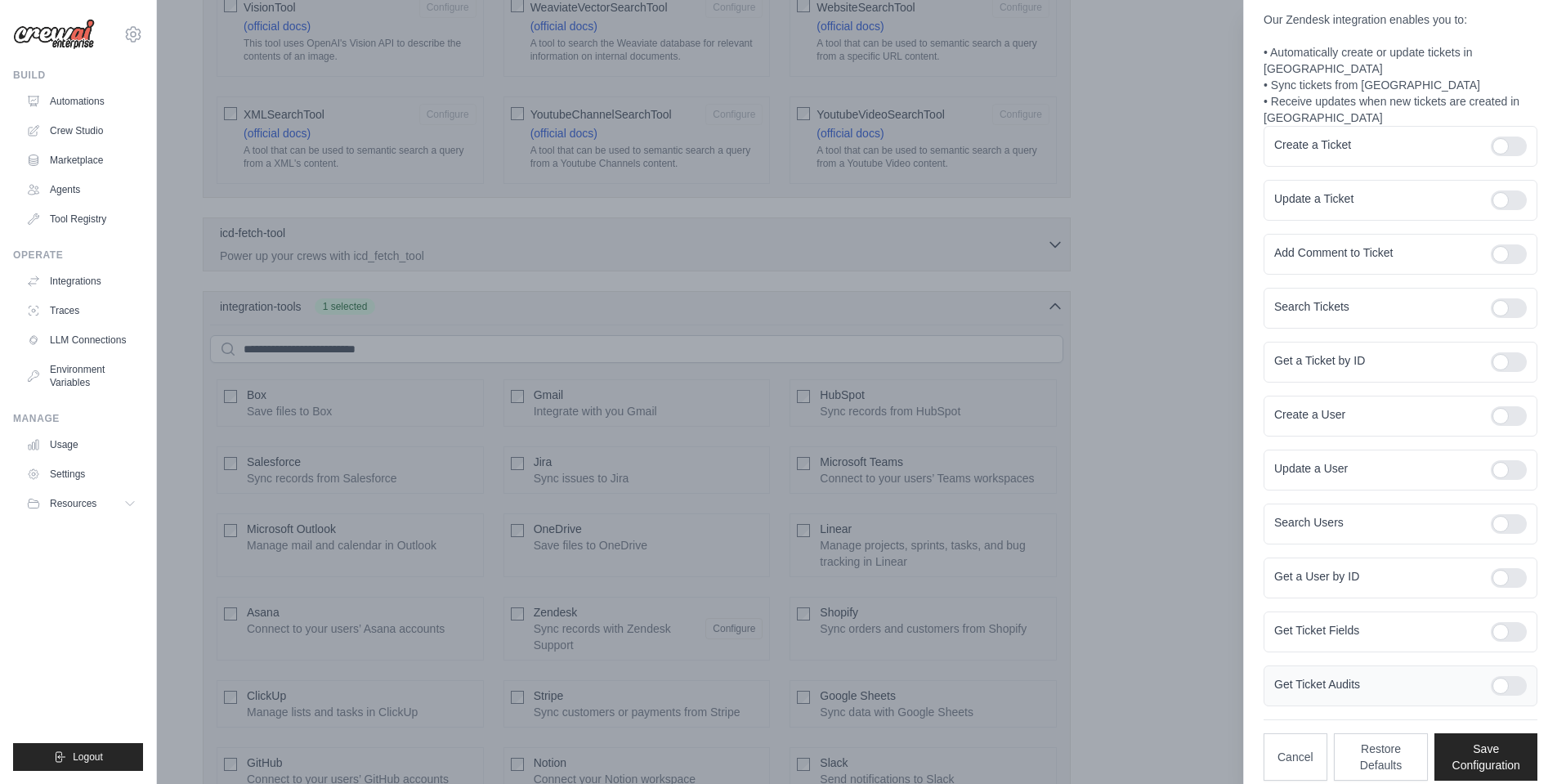
click at [1502, 676] on div at bounding box center [1508, 685] width 36 height 20
click at [1479, 757] on button "Save Configuration" at bounding box center [1485, 756] width 103 height 48
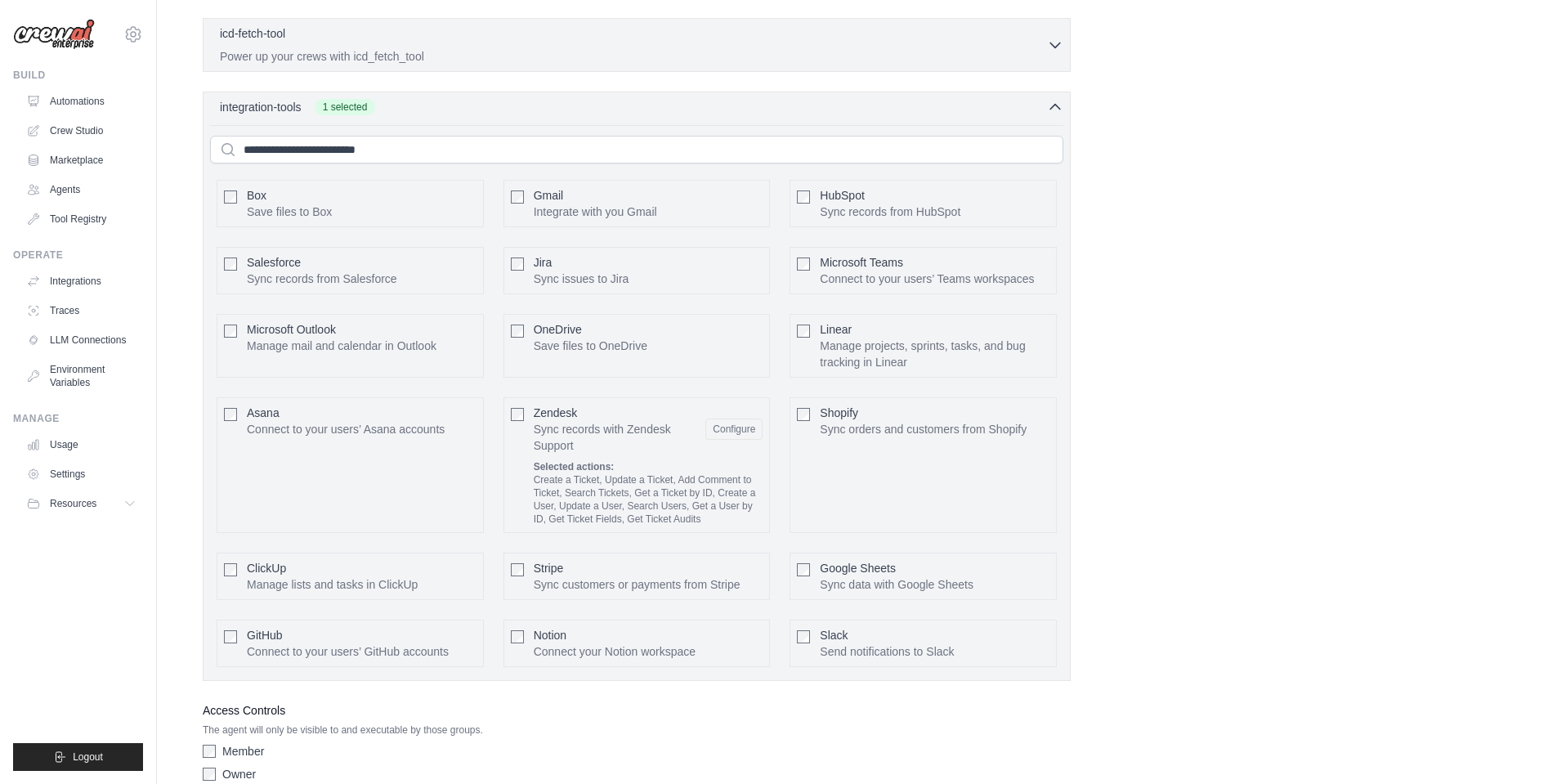
scroll to position [3406, 0]
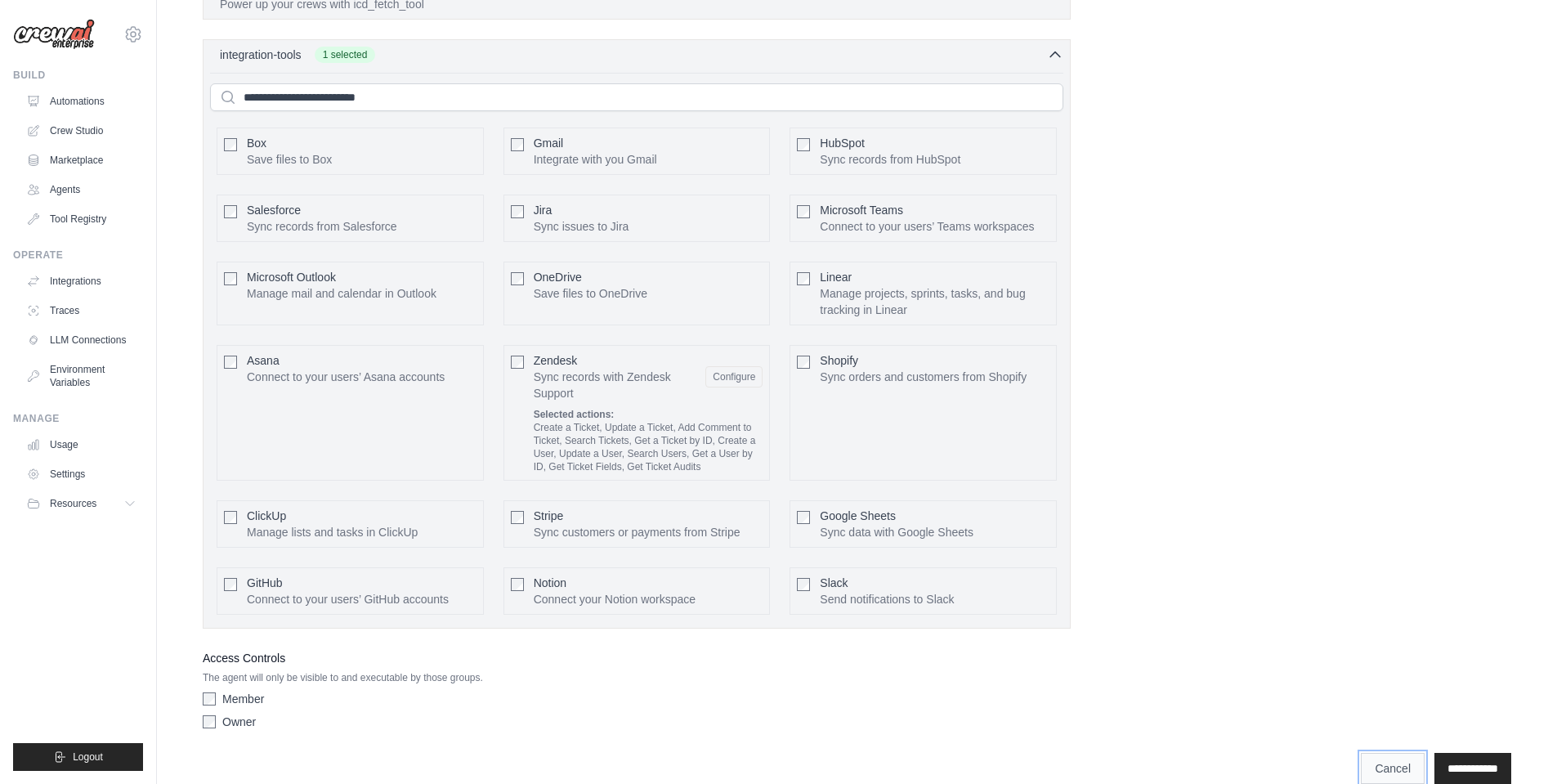
click at [1393, 752] on link "Cancel" at bounding box center [1393, 768] width 64 height 31
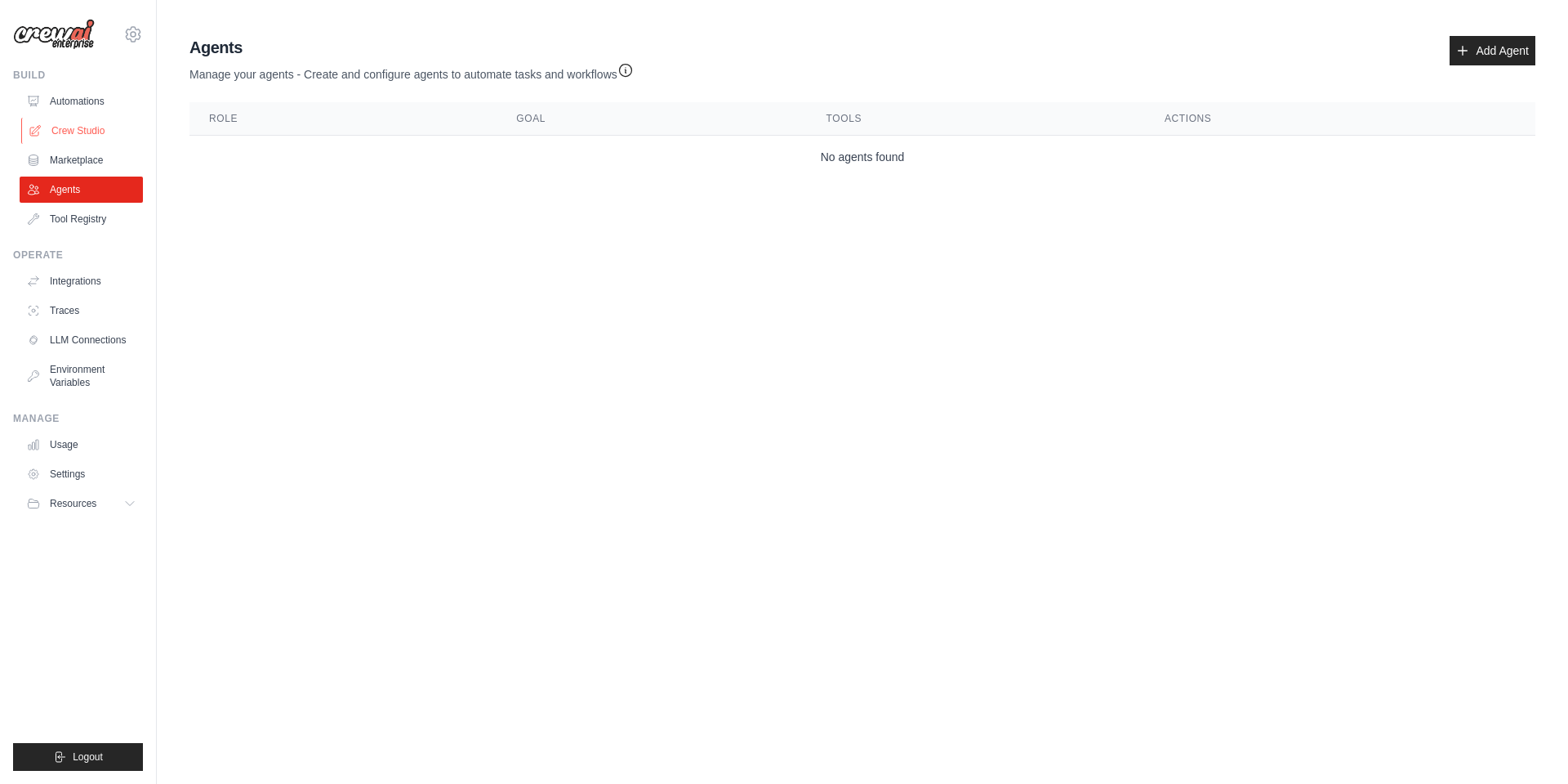
click at [62, 123] on link "Crew Studio" at bounding box center [83, 130] width 123 height 26
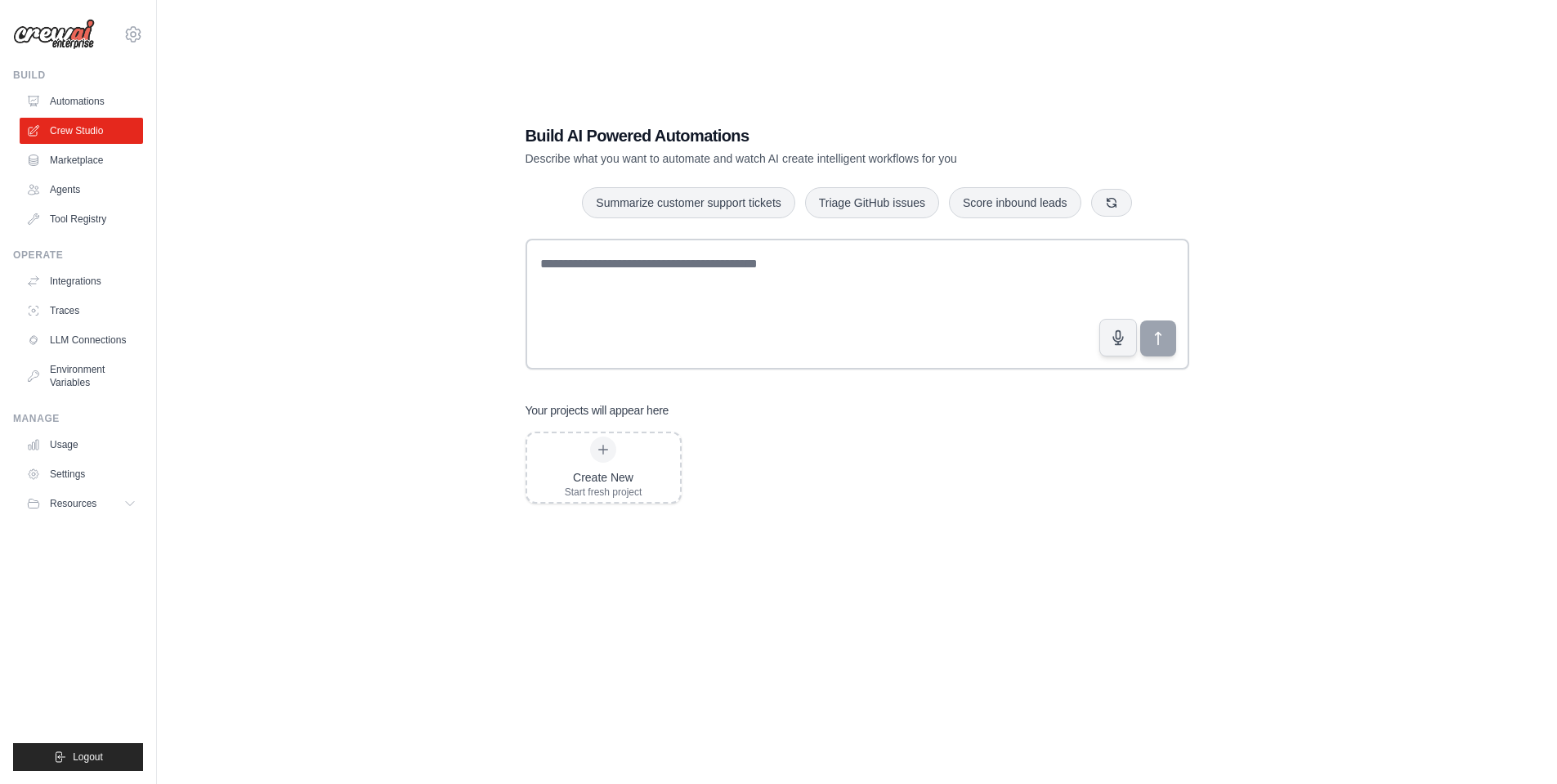
click at [77, 101] on link "Automations" at bounding box center [81, 101] width 124 height 26
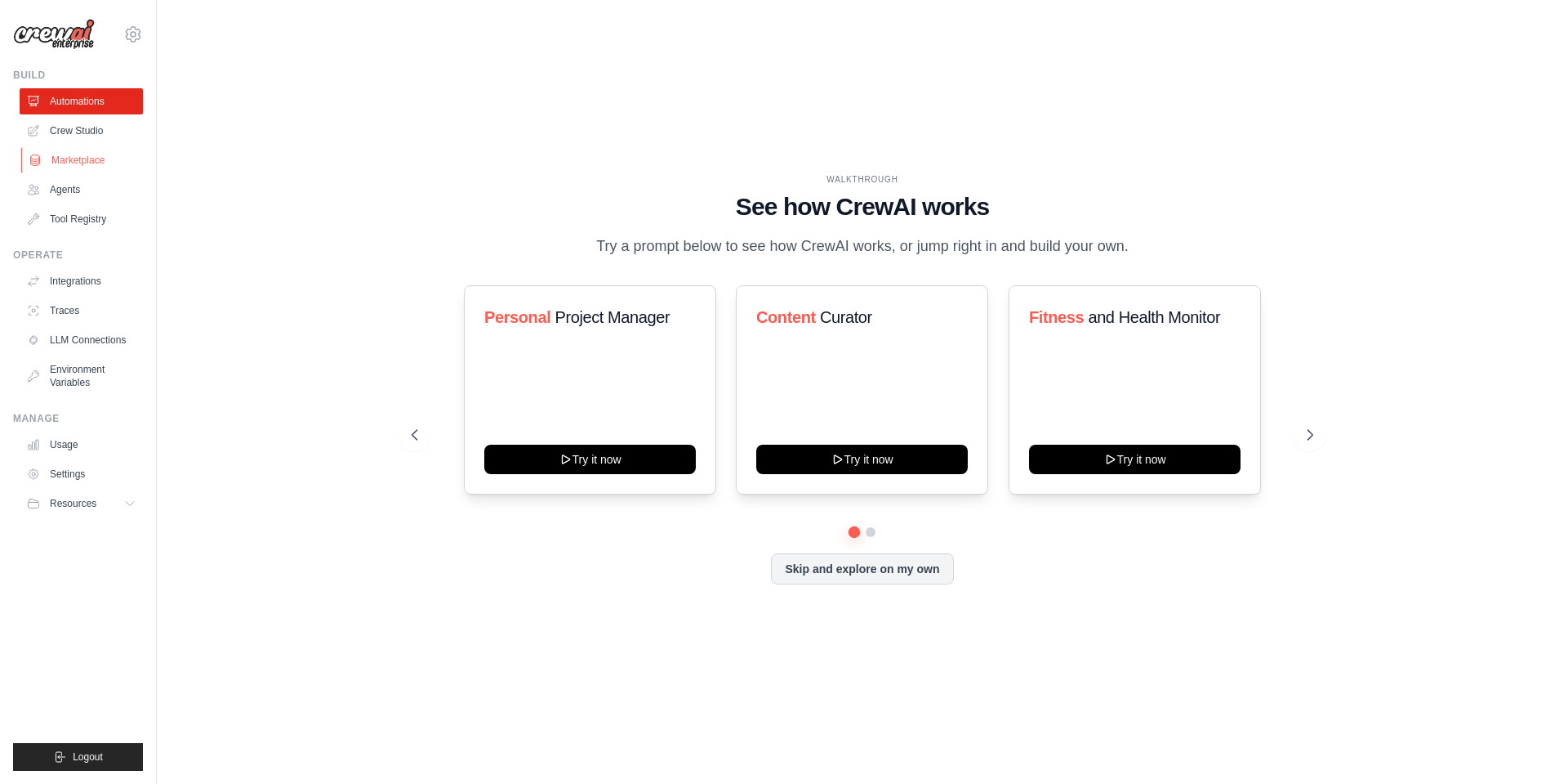
click at [68, 150] on link "Marketplace" at bounding box center [83, 160] width 123 height 26
click at [69, 185] on link "Agents" at bounding box center [83, 189] width 123 height 26
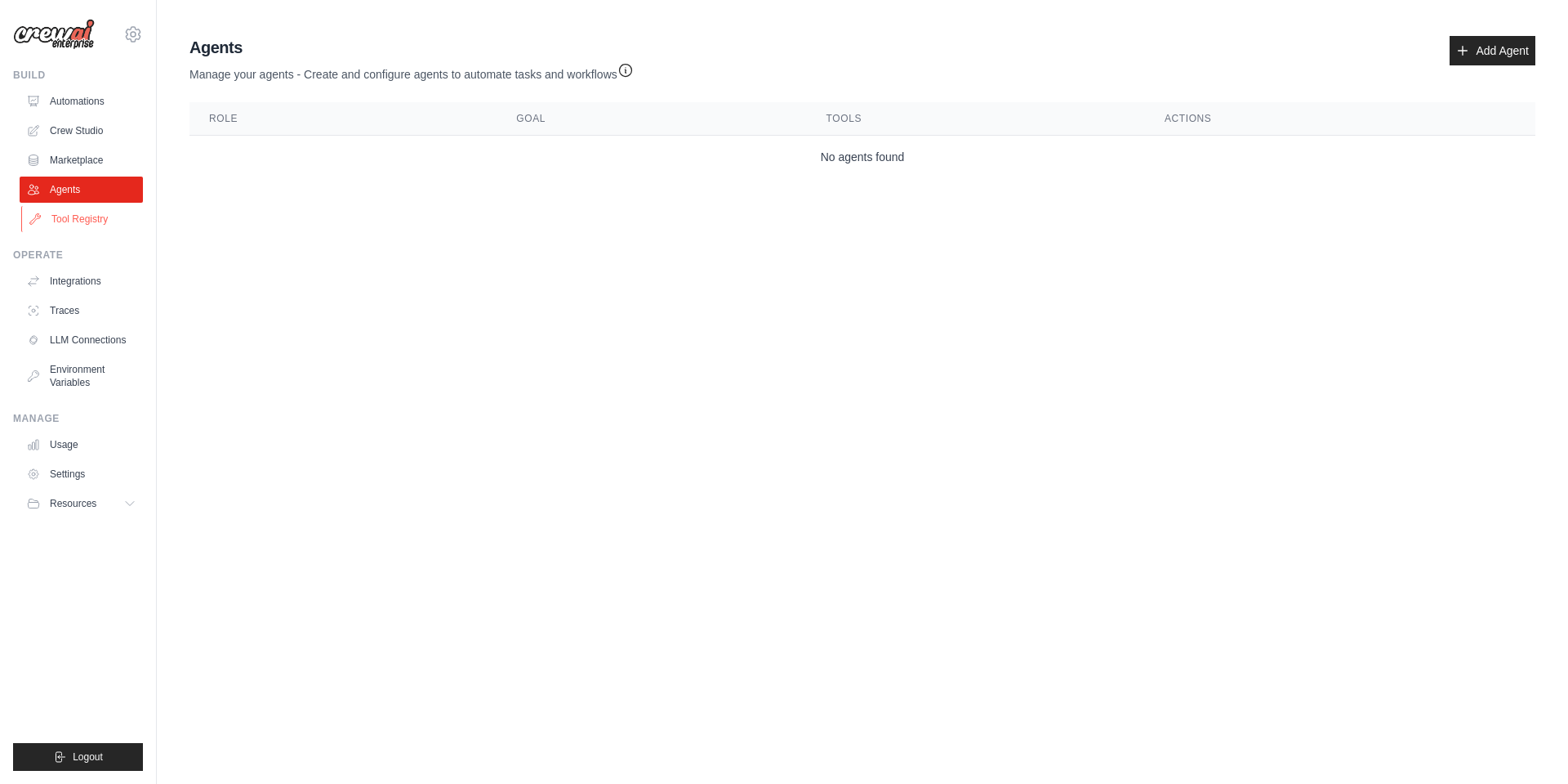
click at [68, 222] on link "Tool Registry" at bounding box center [83, 219] width 123 height 26
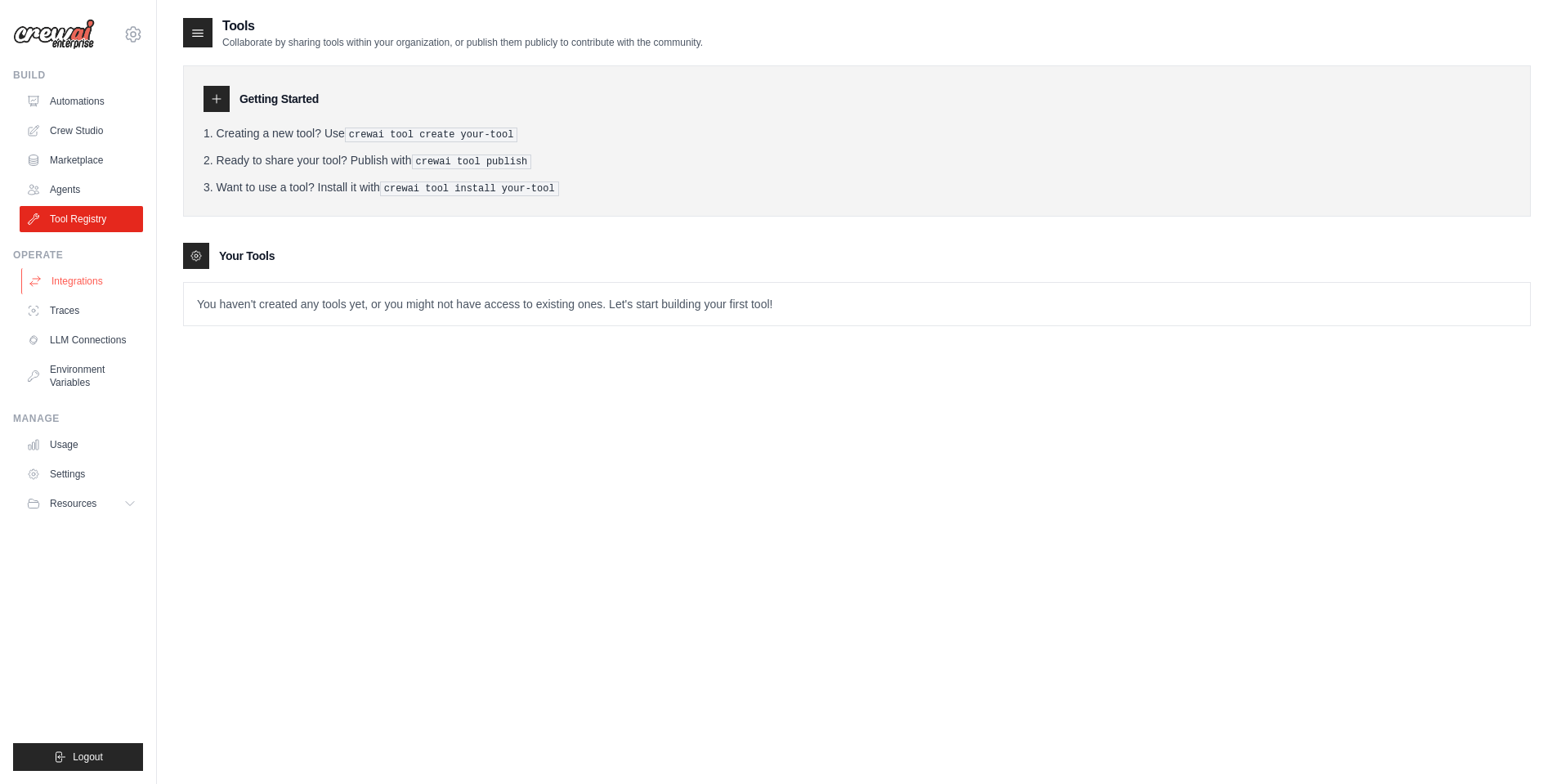
click at [61, 280] on link "Integrations" at bounding box center [83, 281] width 124 height 26
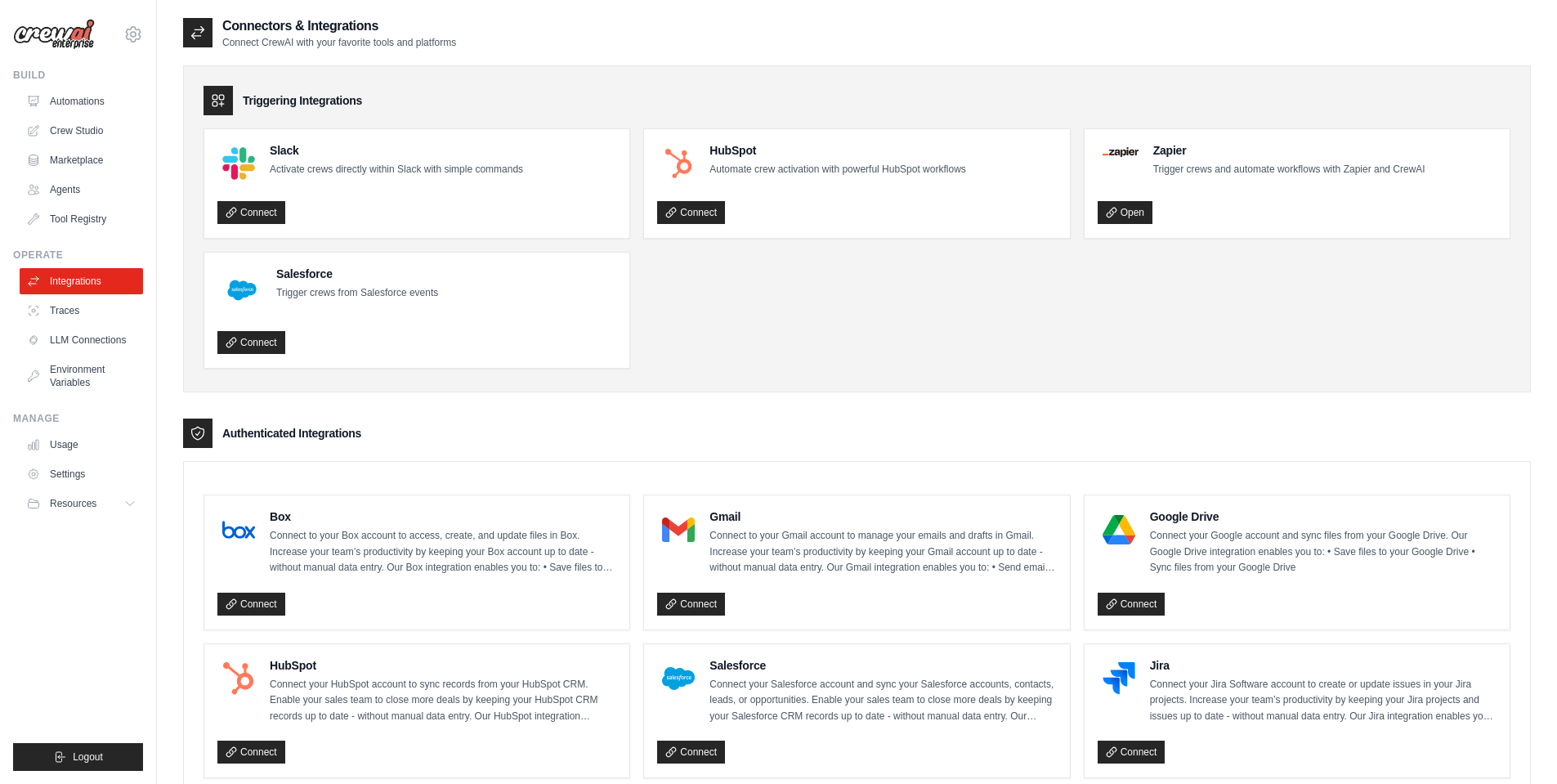
click at [74, 312] on link "Traces" at bounding box center [81, 310] width 124 height 26
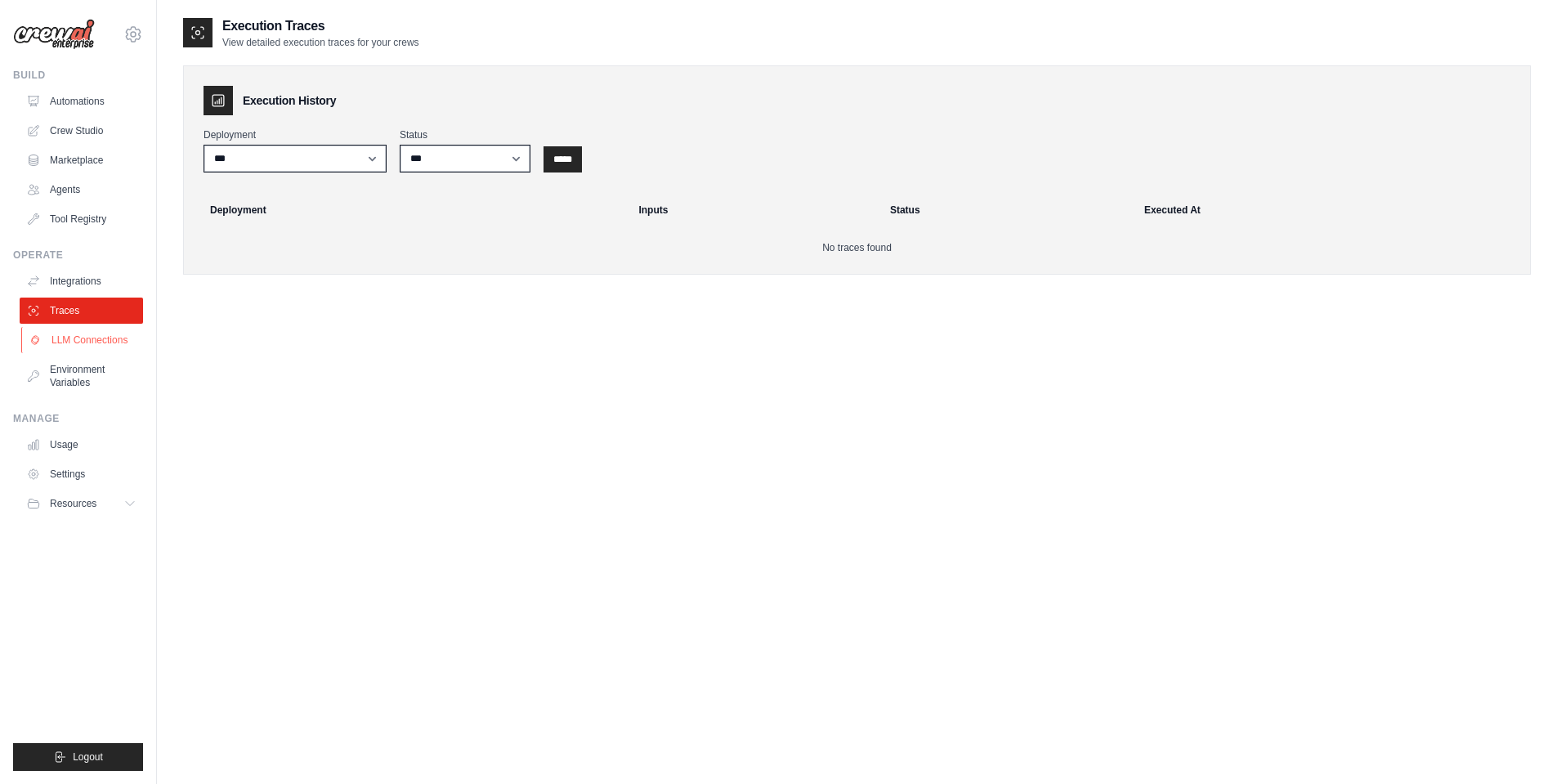
click at [81, 337] on link "LLM Connections" at bounding box center [83, 340] width 124 height 26
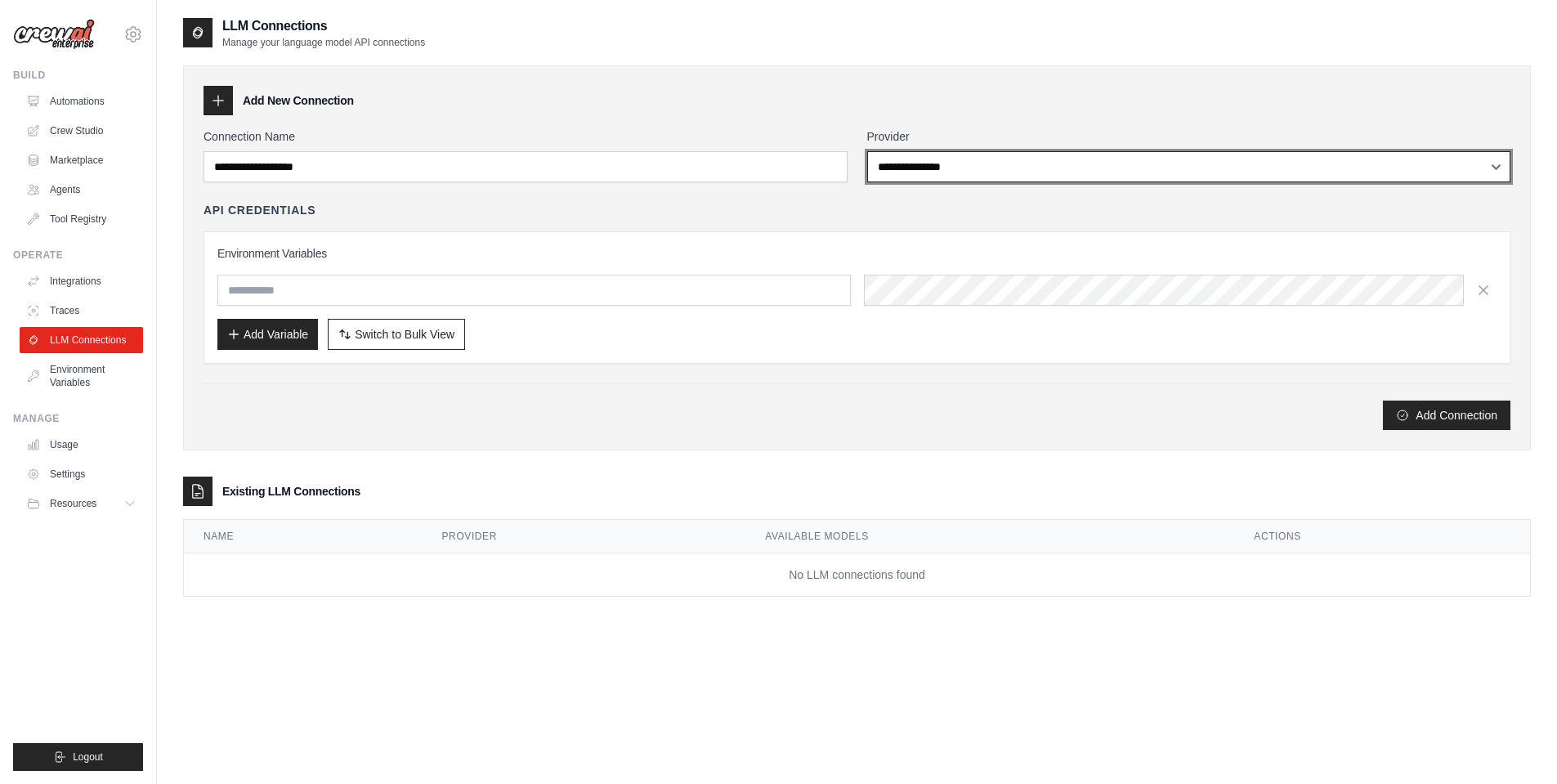
click at [952, 170] on select "**********" at bounding box center [1189, 166] width 644 height 31
select select "******"
click at [867, 151] on select "**********" at bounding box center [1189, 166] width 644 height 31
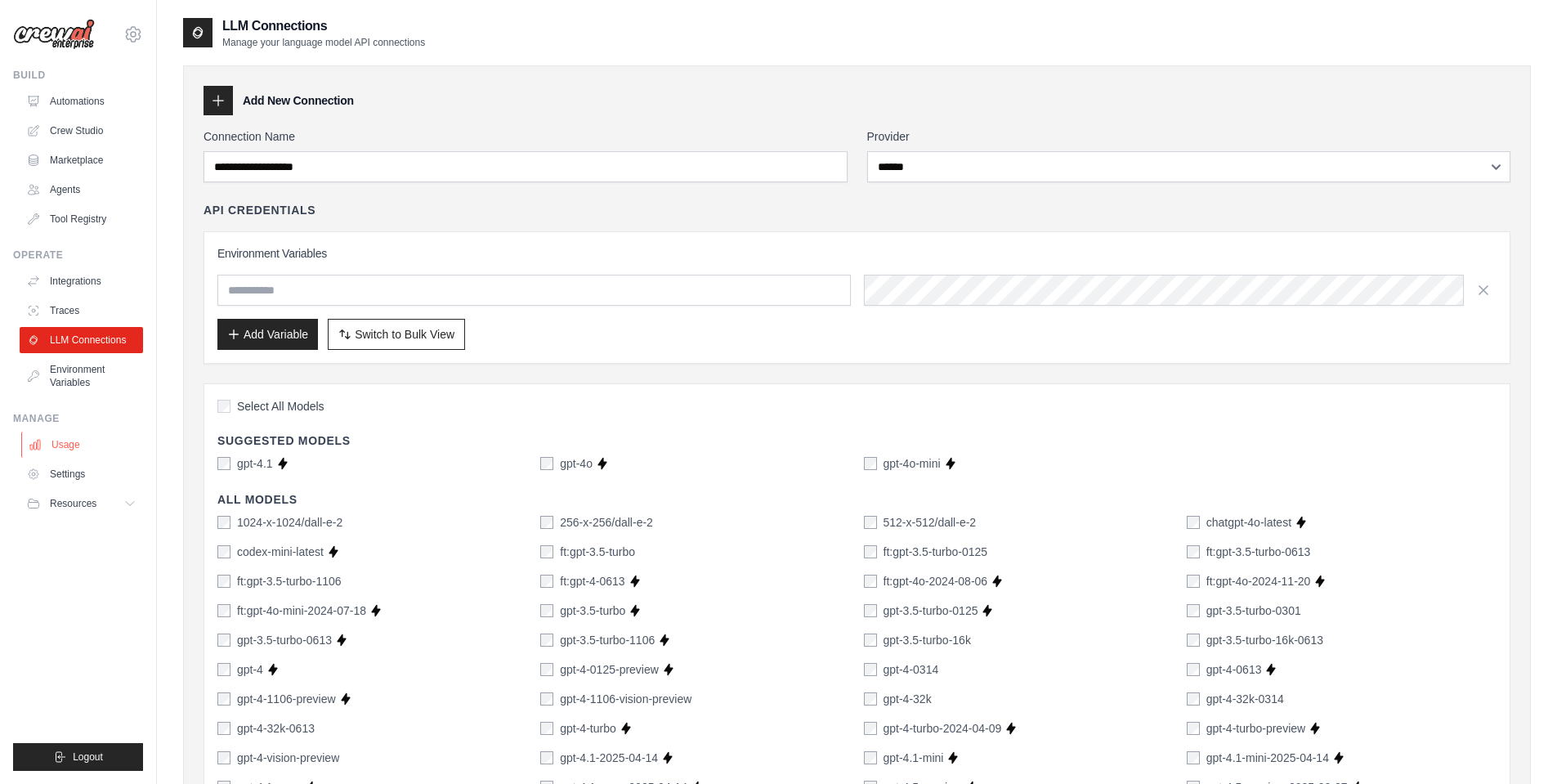
click at [68, 448] on link "Usage" at bounding box center [83, 444] width 124 height 26
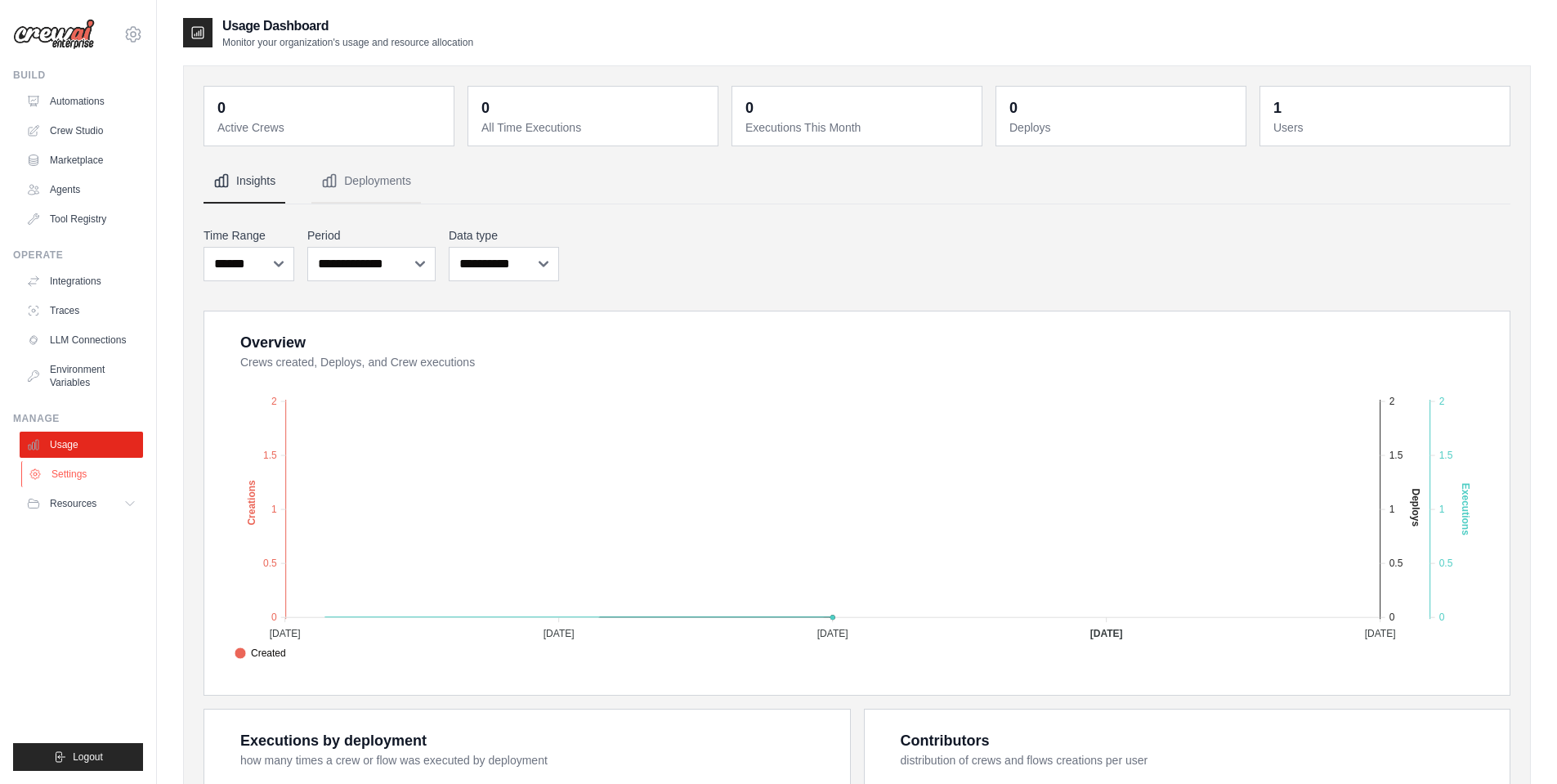
click at [74, 479] on link "Settings" at bounding box center [83, 474] width 124 height 26
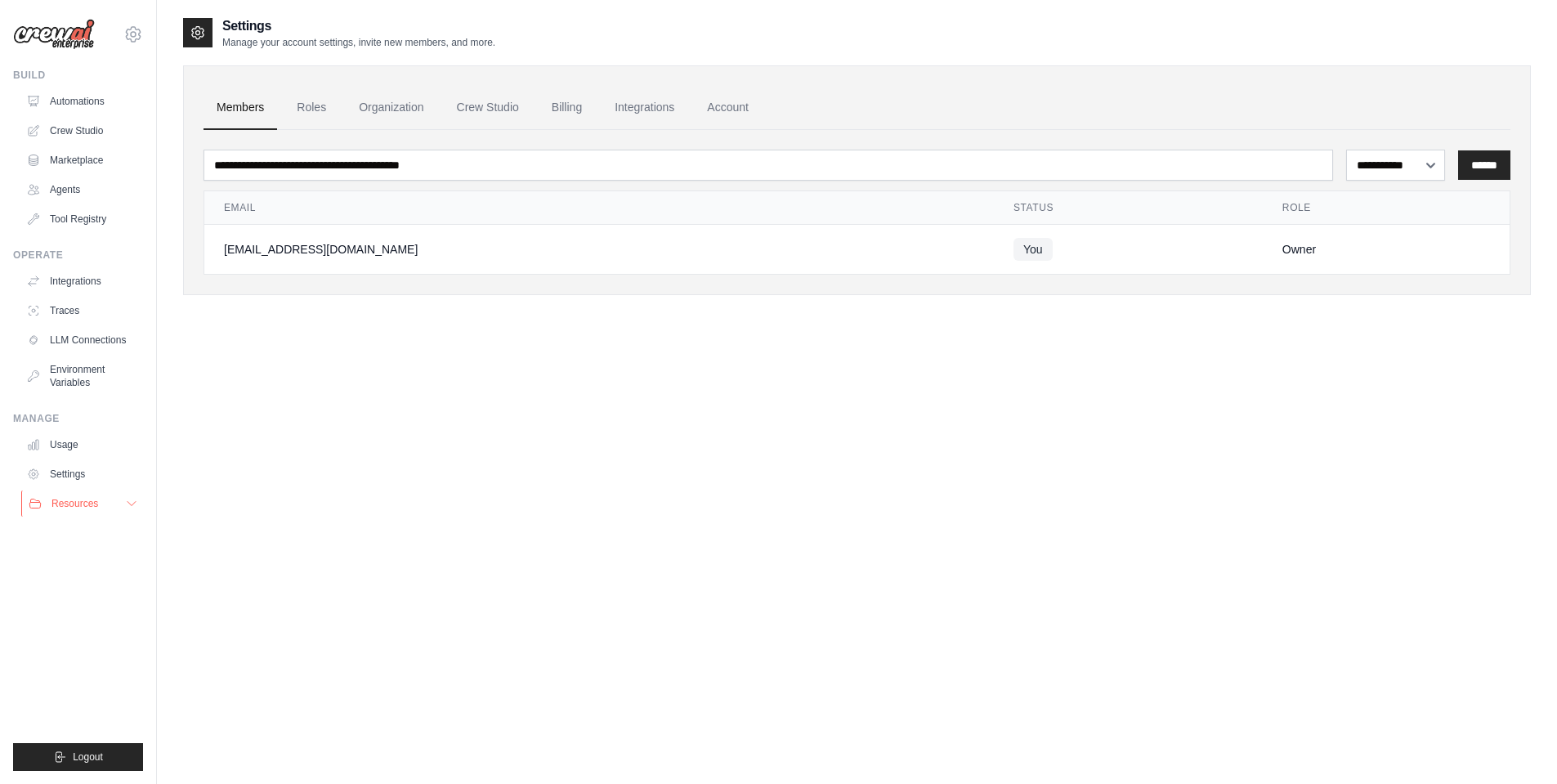
click at [73, 504] on span "Resources" at bounding box center [74, 503] width 47 height 13
click at [649, 439] on div "**********" at bounding box center [856, 408] width 1347 height 784
